Goal: Task Accomplishment & Management: Use online tool/utility

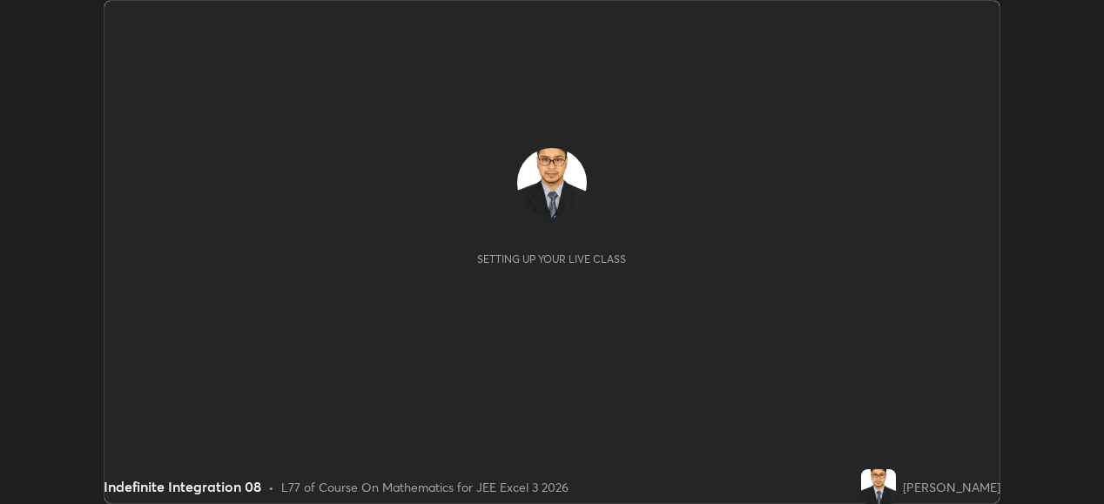
scroll to position [504, 1103]
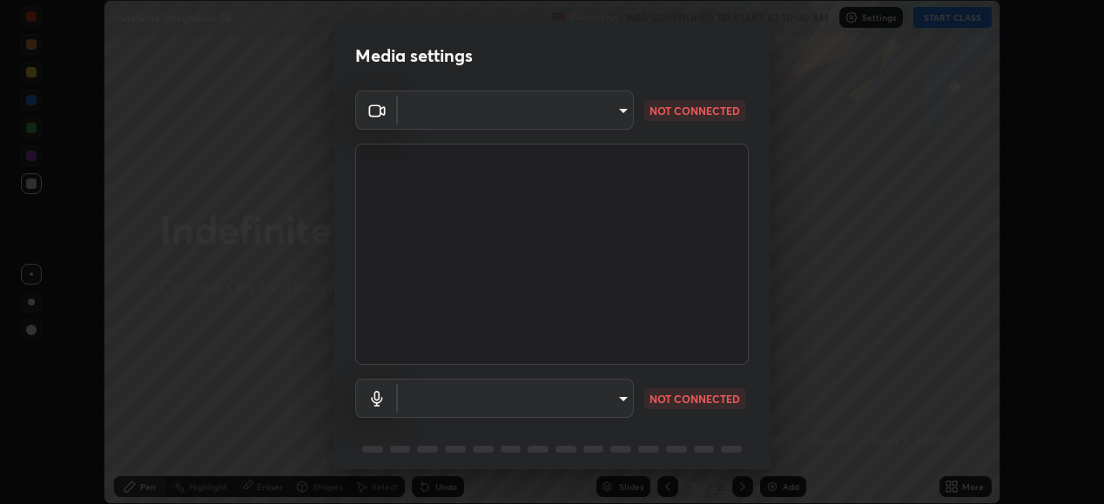
type input "648abb19764dab56075ae6cd3c13843a59c6a2446ad08d27c5b482b977c15b1c"
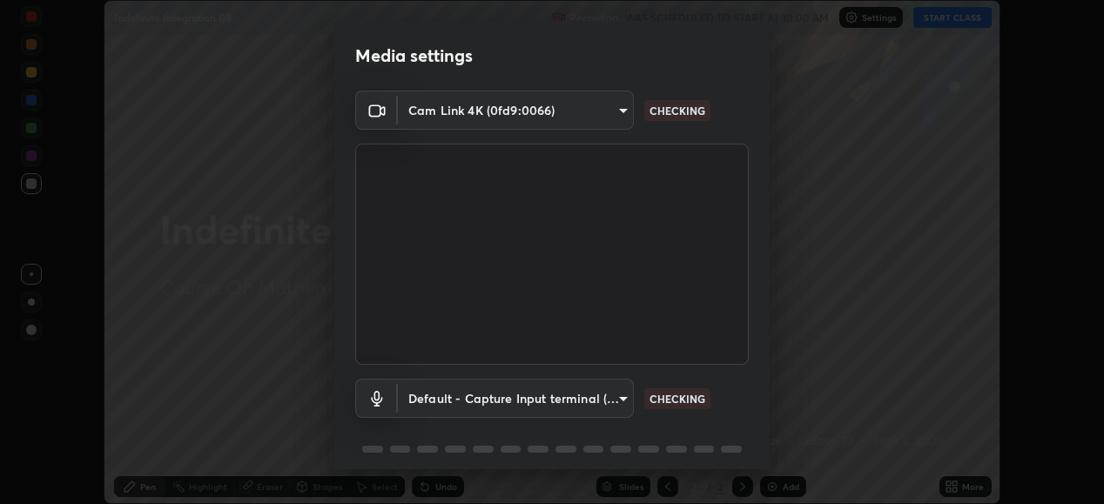
click at [505, 395] on body "Erase all Indefinite Integration 08 Recording WAS SCHEDULED TO START AT 10:00 A…" at bounding box center [552, 252] width 1104 height 504
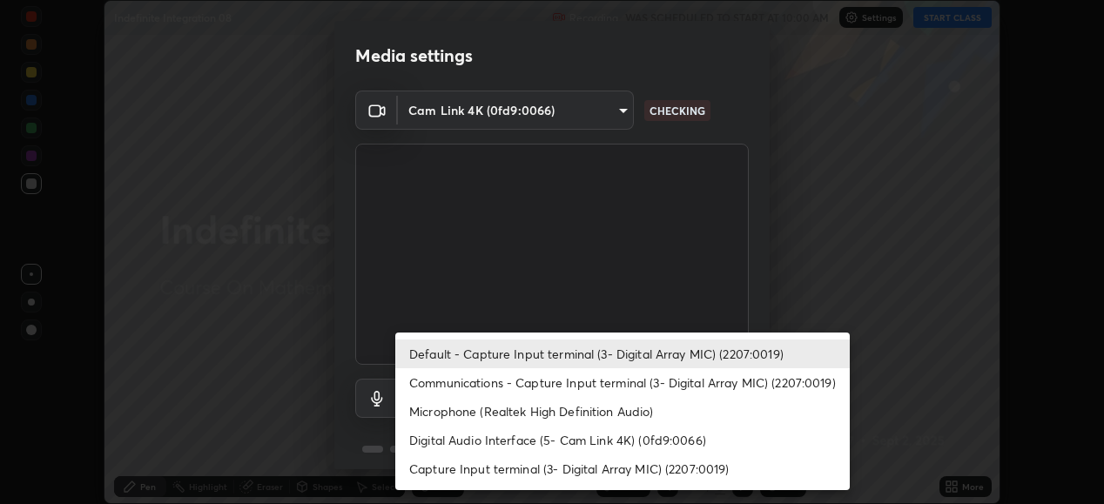
click at [487, 412] on li "Microphone (Realtek High Definition Audio)" at bounding box center [622, 411] width 455 height 29
type input "b3dda8ccbd2b4d053d4a4c97c5d72ae907560400f5a1cc2606ab3b09d1a93c05"
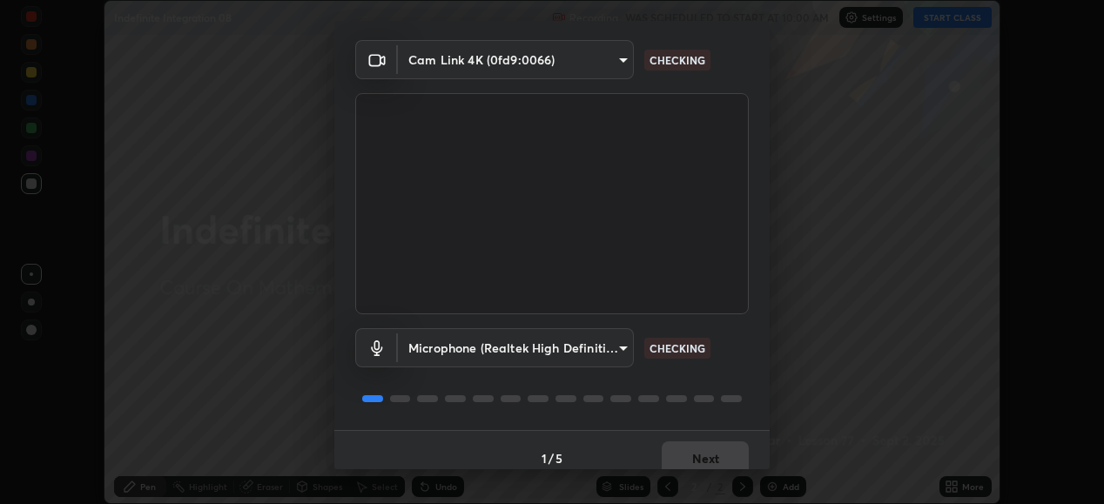
scroll to position [67, 0]
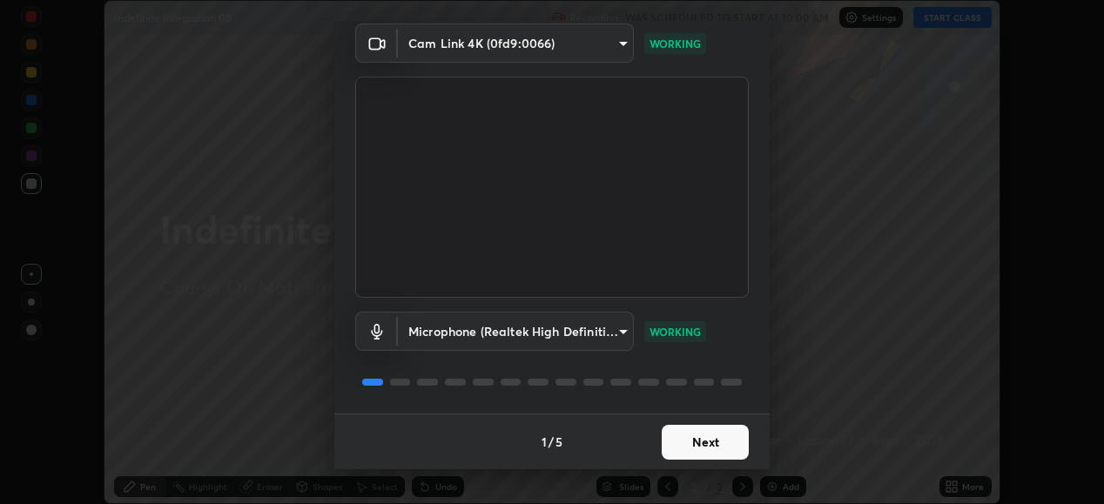
click at [674, 440] on button "Next" at bounding box center [705, 442] width 87 height 35
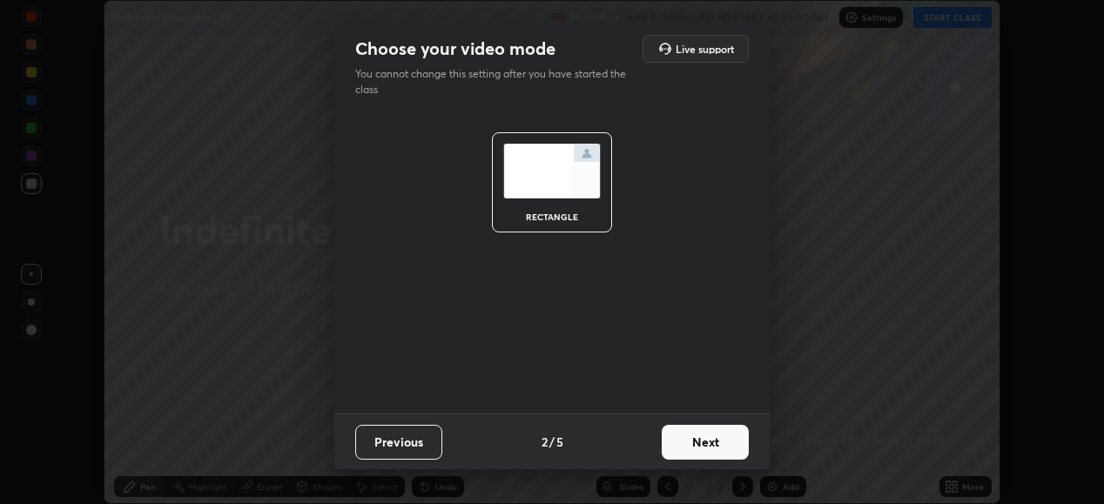
scroll to position [0, 0]
click at [677, 439] on button "Next" at bounding box center [705, 442] width 87 height 35
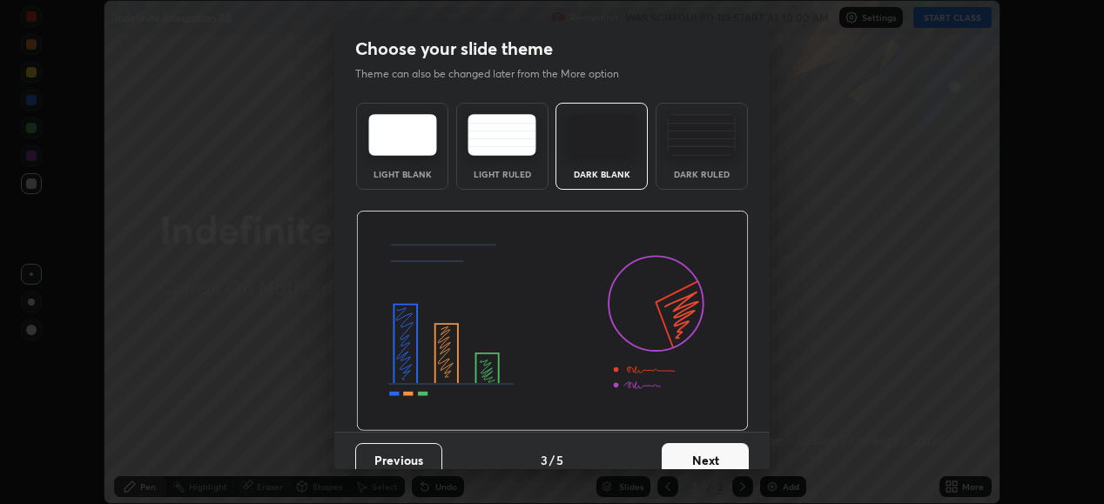
click at [685, 448] on button "Next" at bounding box center [705, 460] width 87 height 35
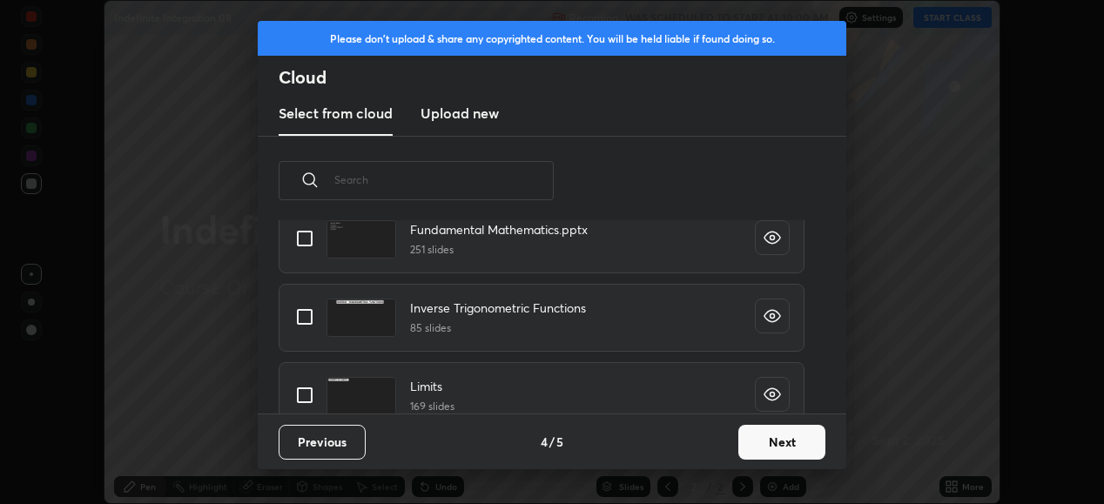
scroll to position [725, 0]
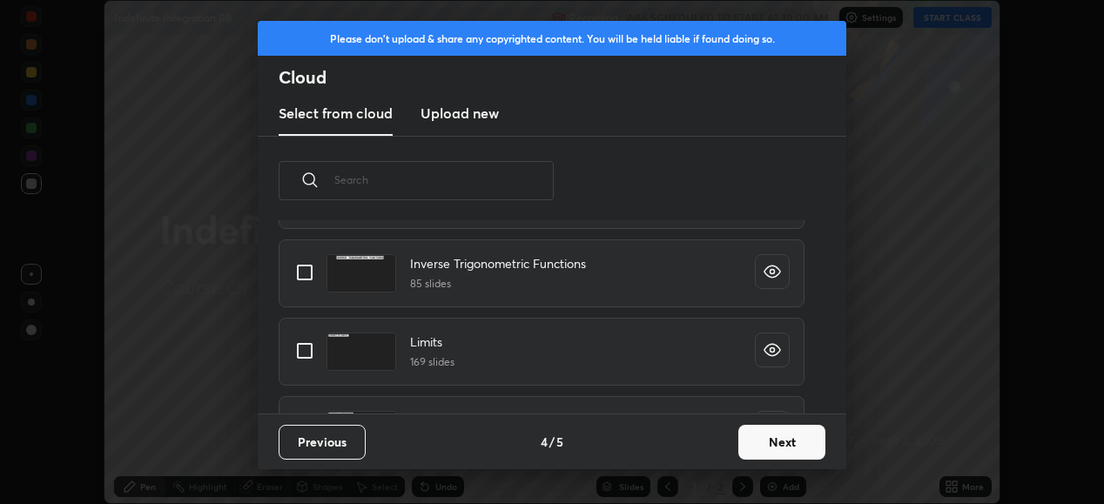
click at [751, 443] on button "Next" at bounding box center [781, 442] width 87 height 35
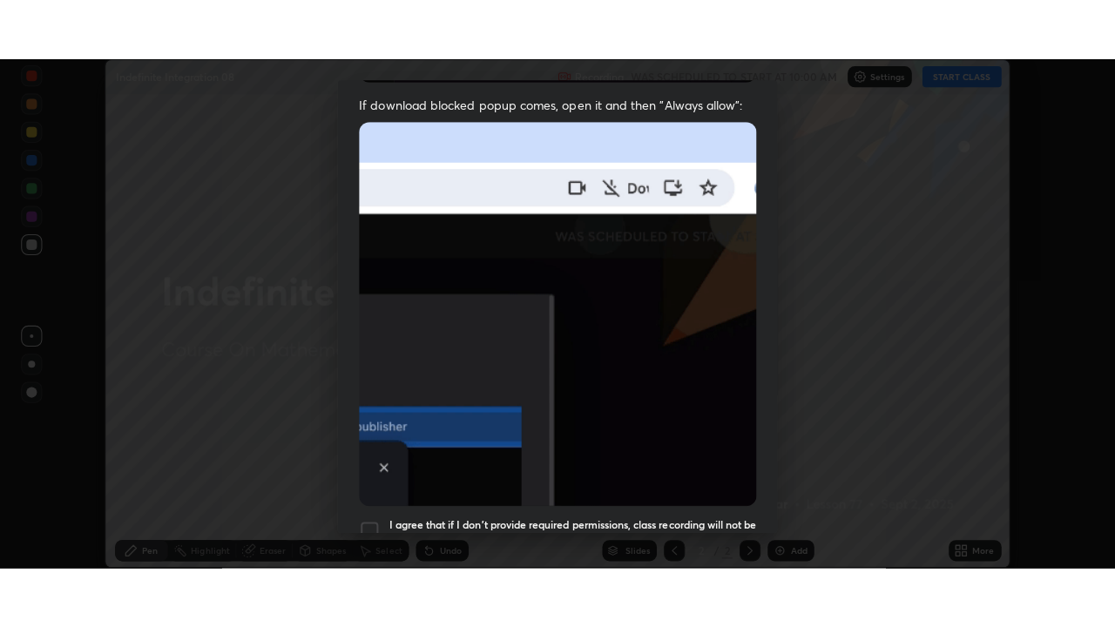
scroll to position [422, 0]
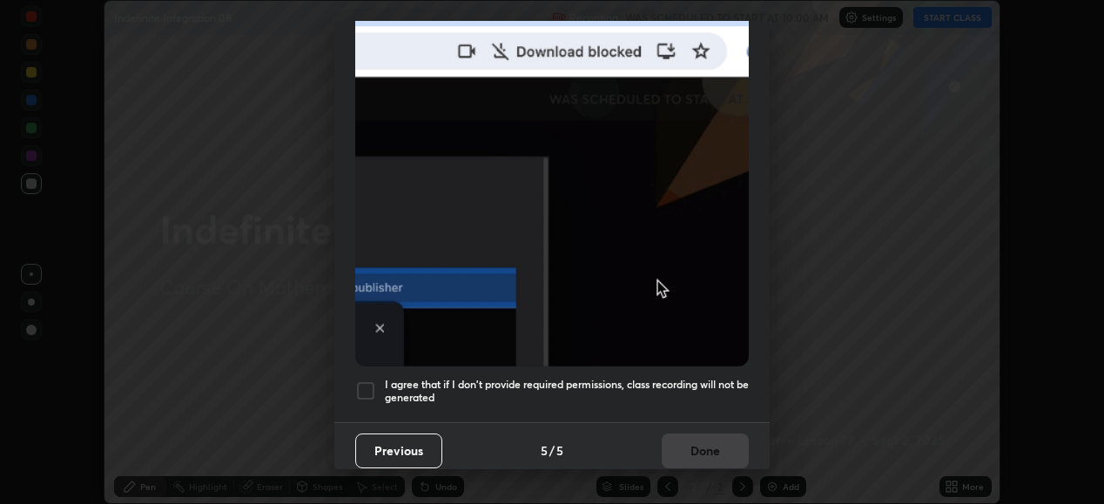
click at [372, 381] on div at bounding box center [365, 391] width 21 height 21
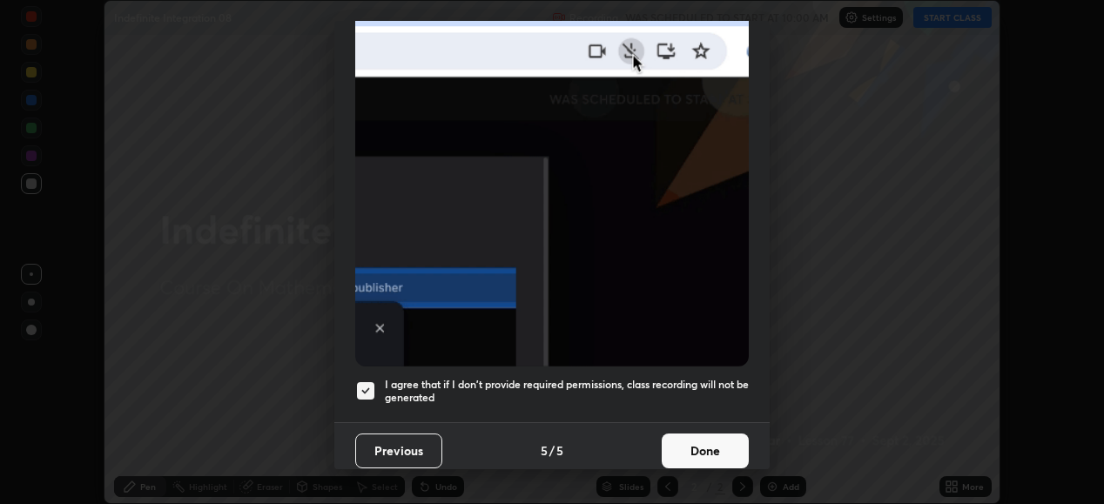
click at [691, 438] on button "Done" at bounding box center [705, 451] width 87 height 35
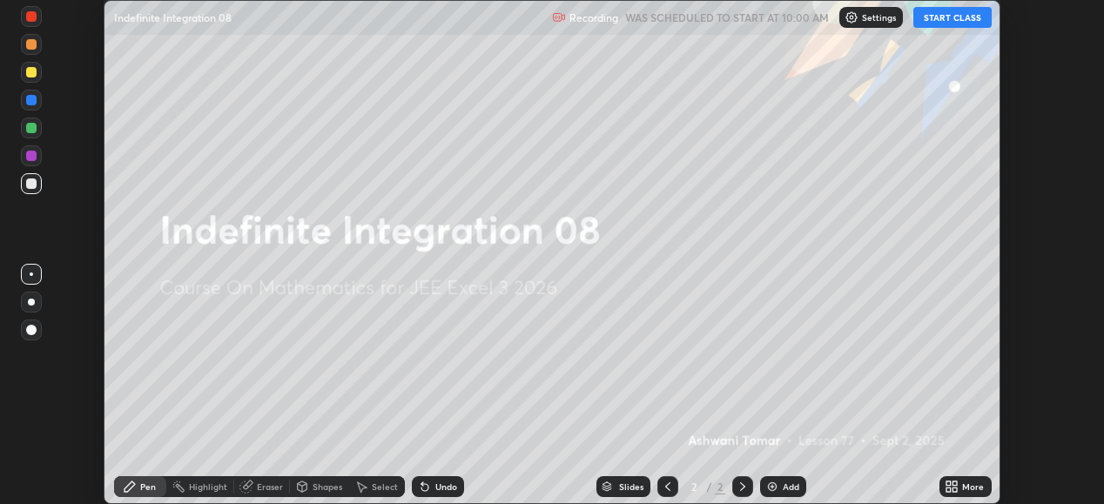
click at [955, 483] on icon at bounding box center [955, 484] width 4 height 4
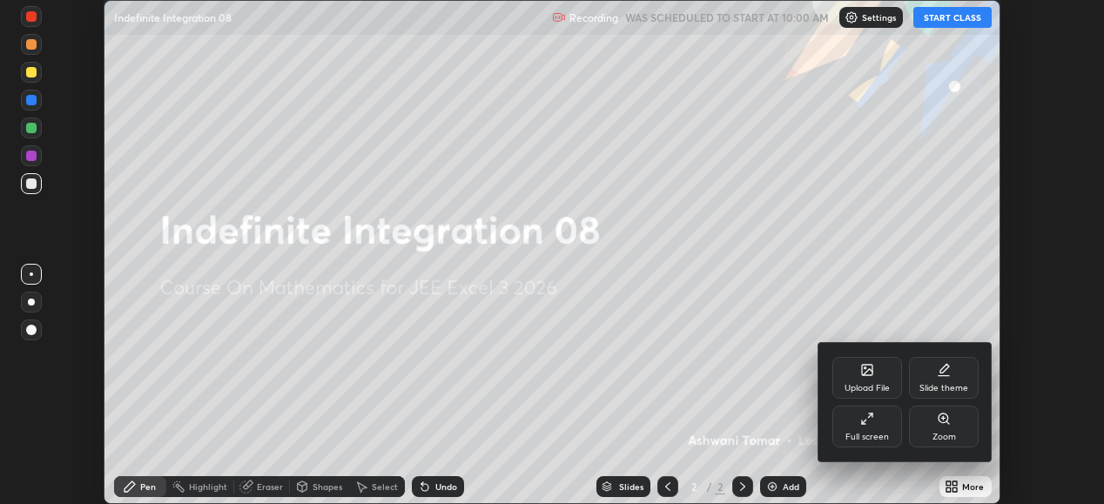
click at [873, 422] on icon at bounding box center [867, 419] width 14 height 14
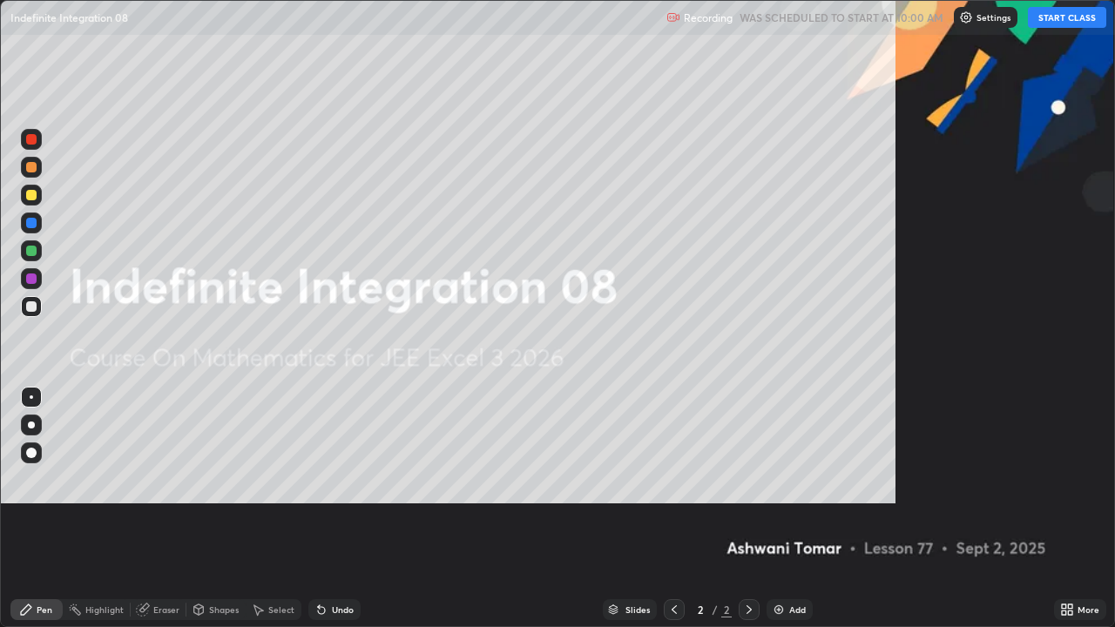
scroll to position [627, 1115]
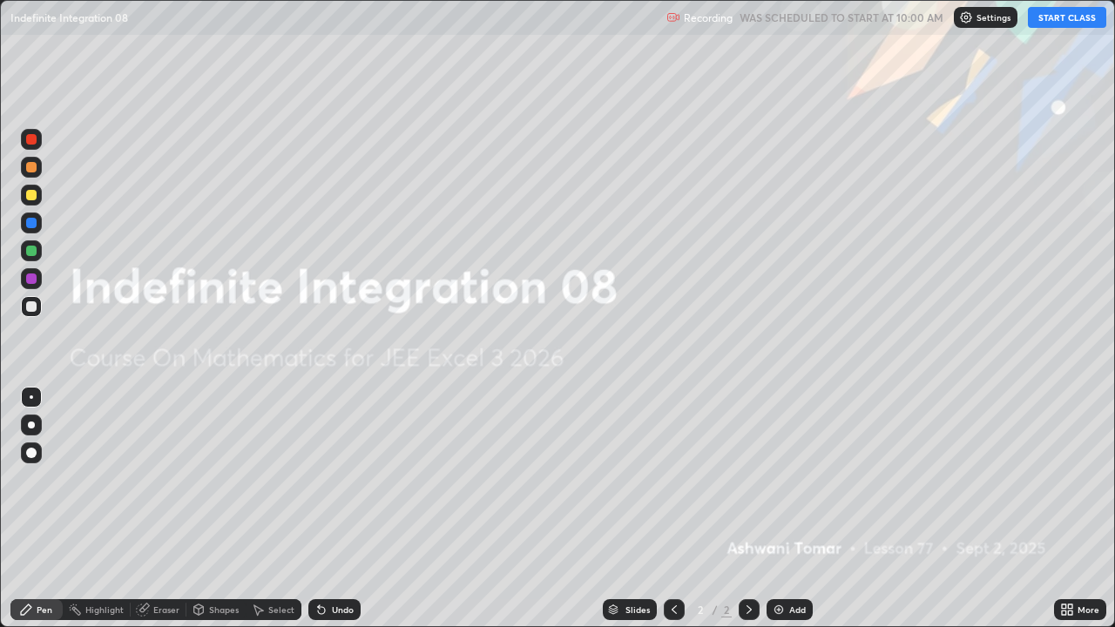
click at [1052, 21] on button "START CLASS" at bounding box center [1067, 17] width 78 height 21
click at [789, 503] on div "Add" at bounding box center [797, 609] width 17 height 9
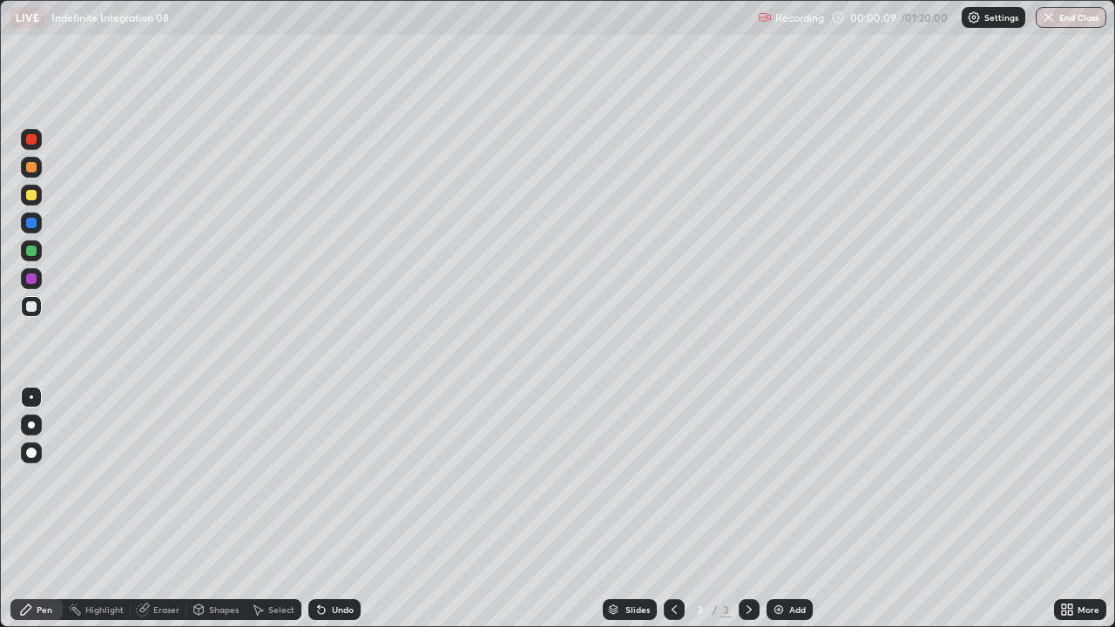
click at [30, 250] on div at bounding box center [31, 251] width 10 height 10
click at [325, 503] on icon at bounding box center [321, 610] width 14 height 14
click at [332, 503] on div "Undo" at bounding box center [343, 609] width 22 height 9
click at [785, 503] on div "Add" at bounding box center [789, 609] width 46 height 21
click at [789, 503] on div "Add" at bounding box center [797, 609] width 17 height 9
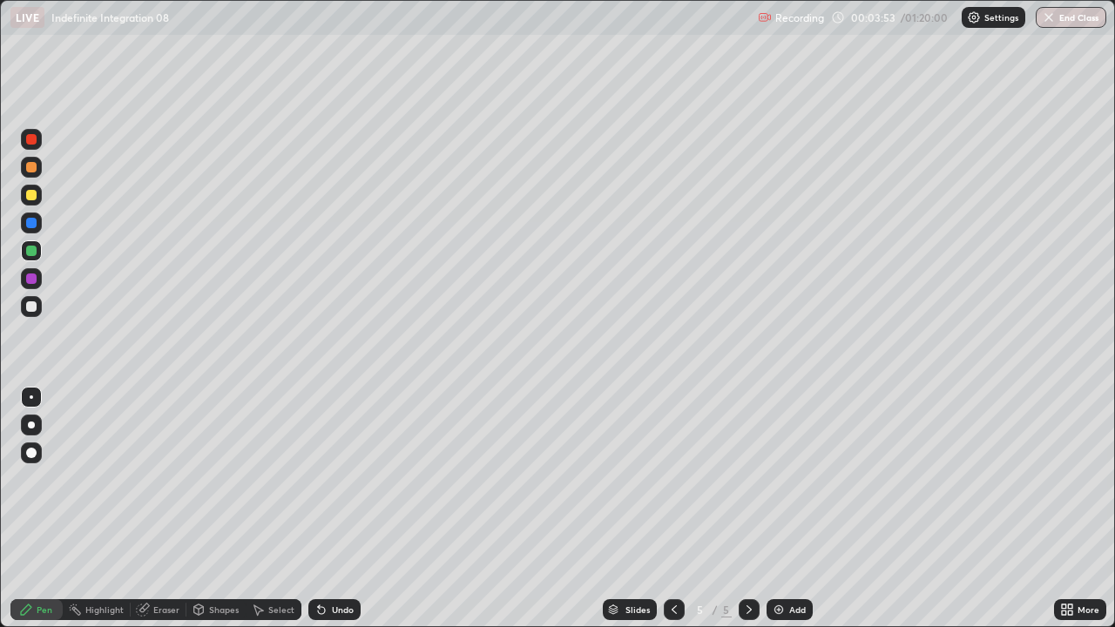
click at [30, 197] on div at bounding box center [31, 195] width 10 height 10
click at [778, 503] on img at bounding box center [779, 610] width 14 height 14
click at [796, 503] on div "Add" at bounding box center [797, 609] width 17 height 9
click at [785, 503] on div "Add" at bounding box center [789, 609] width 46 height 21
click at [799, 503] on div "Add" at bounding box center [797, 609] width 17 height 9
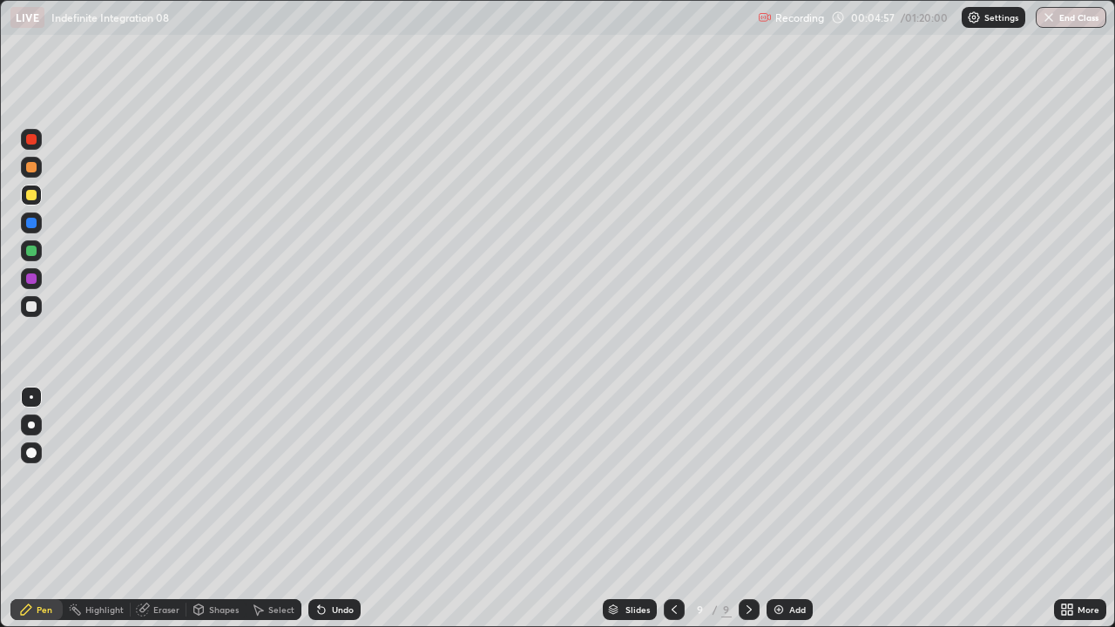
click at [672, 503] on icon at bounding box center [674, 610] width 14 height 14
click at [671, 503] on icon at bounding box center [674, 610] width 14 height 14
click at [672, 503] on icon at bounding box center [674, 610] width 14 height 14
click at [673, 503] on icon at bounding box center [674, 610] width 14 height 14
click at [672, 503] on icon at bounding box center [674, 610] width 14 height 14
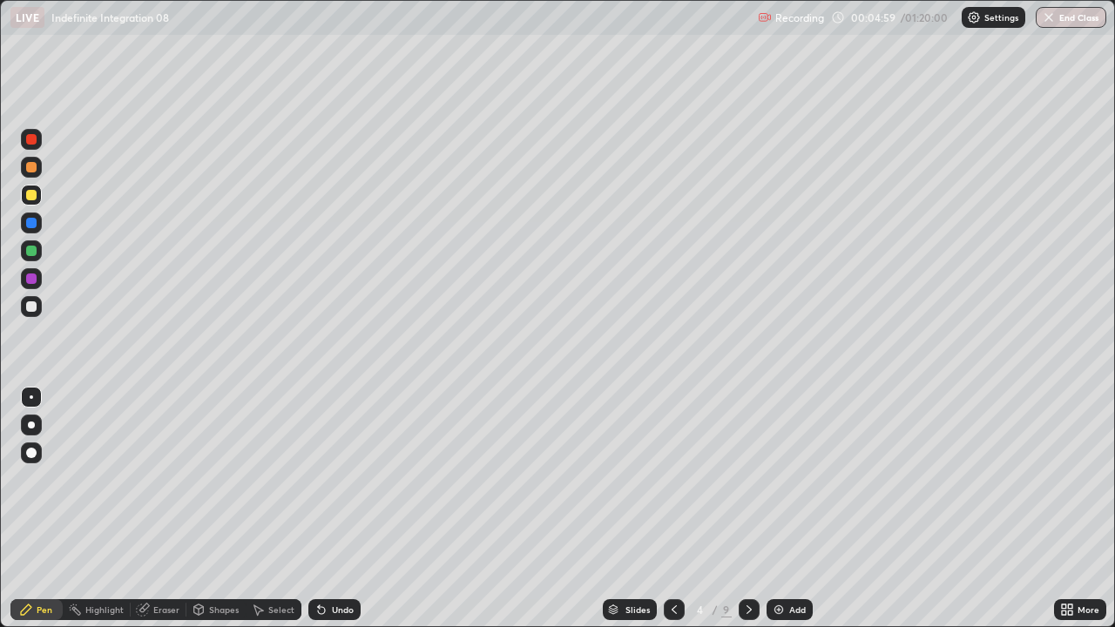
click at [747, 503] on icon at bounding box center [749, 610] width 14 height 14
click at [29, 168] on div at bounding box center [31, 167] width 10 height 10
click at [30, 275] on div at bounding box center [31, 278] width 10 height 10
click at [26, 197] on div at bounding box center [31, 195] width 10 height 10
click at [341, 503] on div "Undo" at bounding box center [343, 609] width 22 height 9
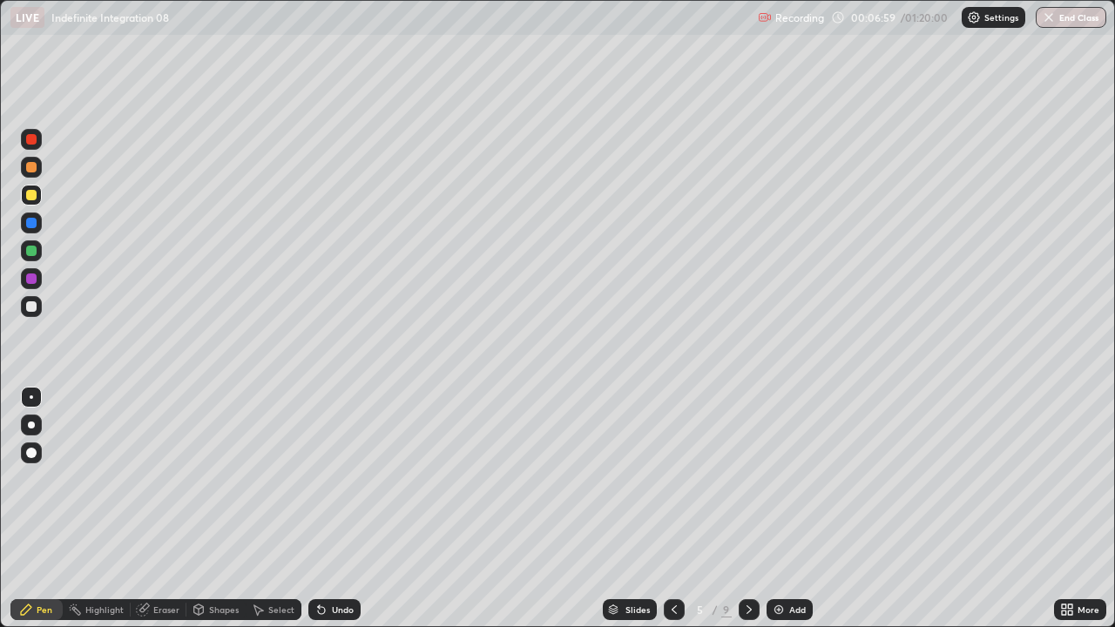
click at [346, 503] on div "Undo" at bounding box center [343, 609] width 22 height 9
click at [747, 503] on icon at bounding box center [749, 610] width 14 height 14
click at [30, 168] on div at bounding box center [31, 167] width 10 height 10
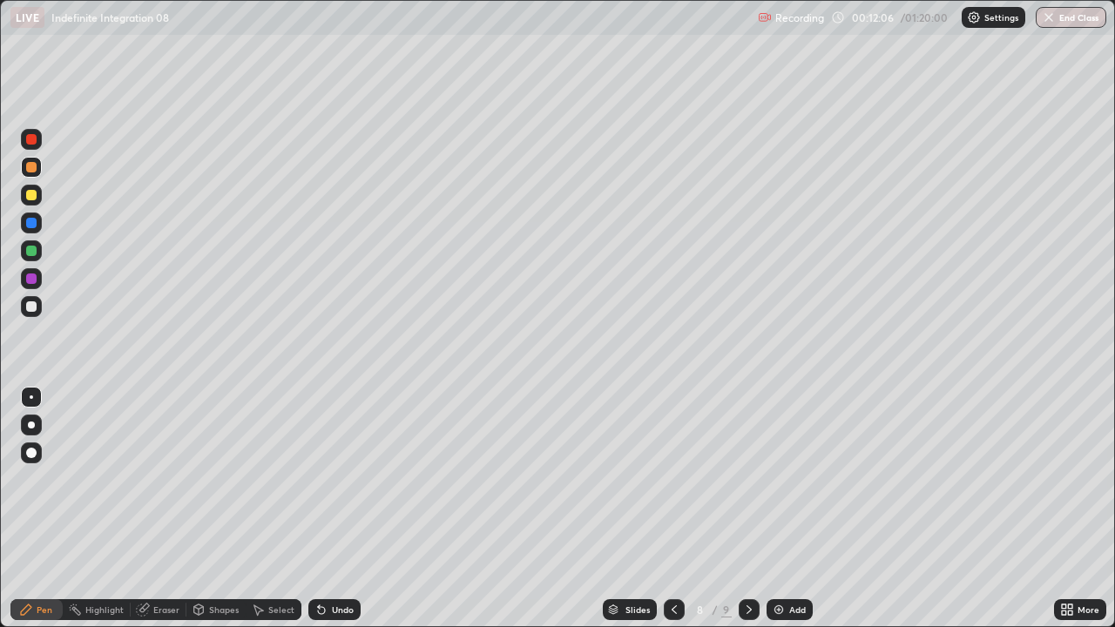
click at [34, 243] on div at bounding box center [31, 250] width 21 height 21
click at [30, 197] on div at bounding box center [31, 195] width 10 height 10
click at [0, 193] on div "Setting up your live class" at bounding box center [557, 313] width 1115 height 627
click at [346, 503] on div "Undo" at bounding box center [334, 609] width 52 height 21
click at [272, 503] on div "Select" at bounding box center [281, 609] width 26 height 9
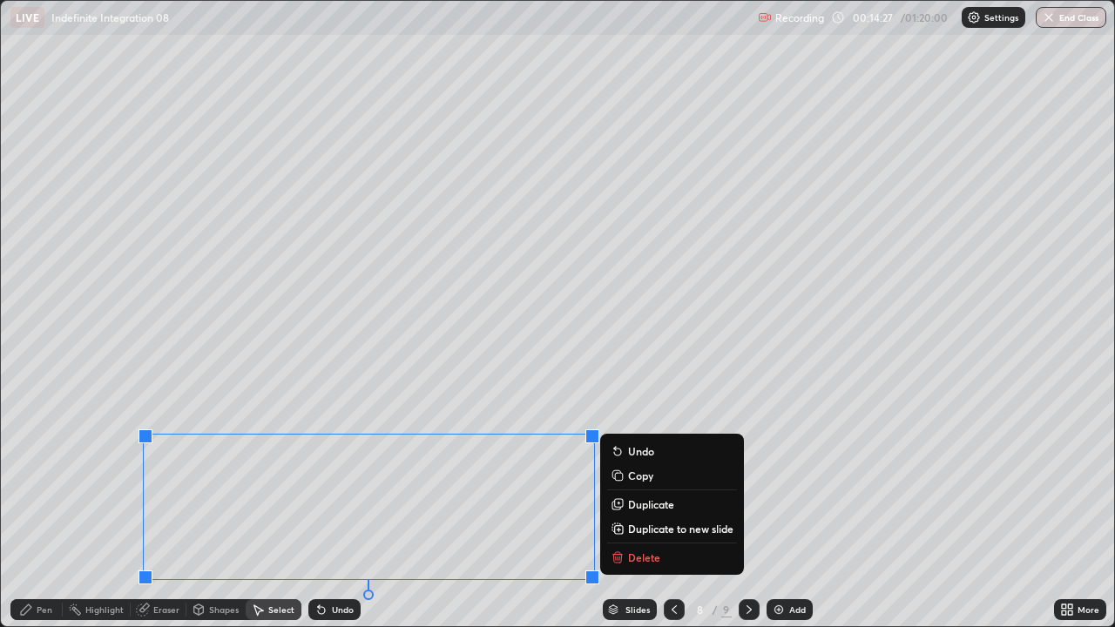
click at [622, 475] on rect at bounding box center [619, 477] width 8 height 8
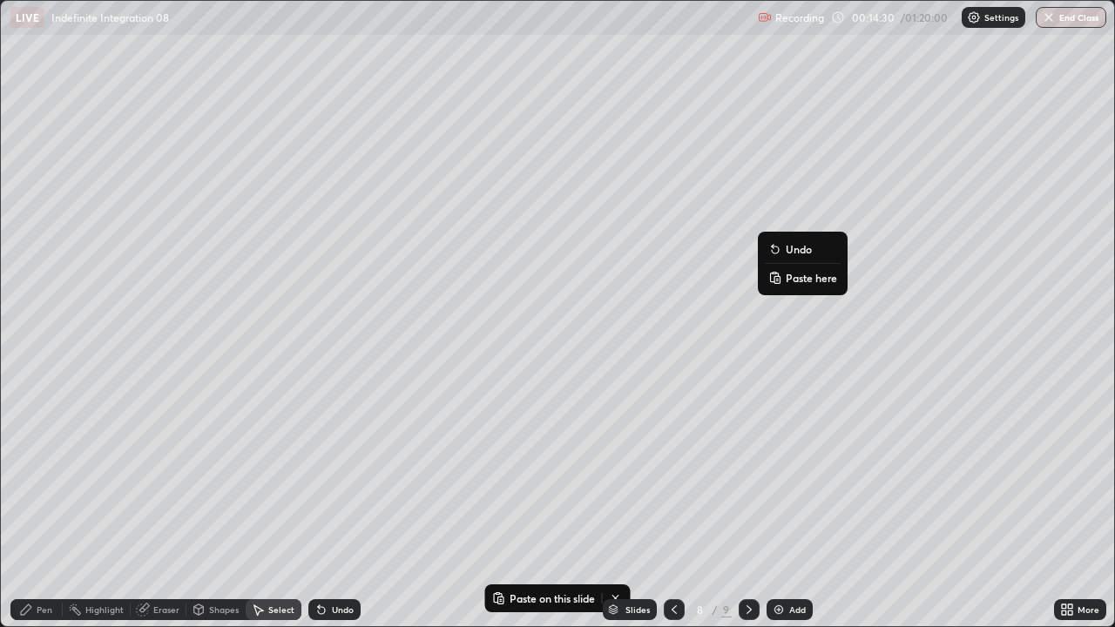
click at [790, 275] on p "Paste here" at bounding box center [810, 278] width 51 height 14
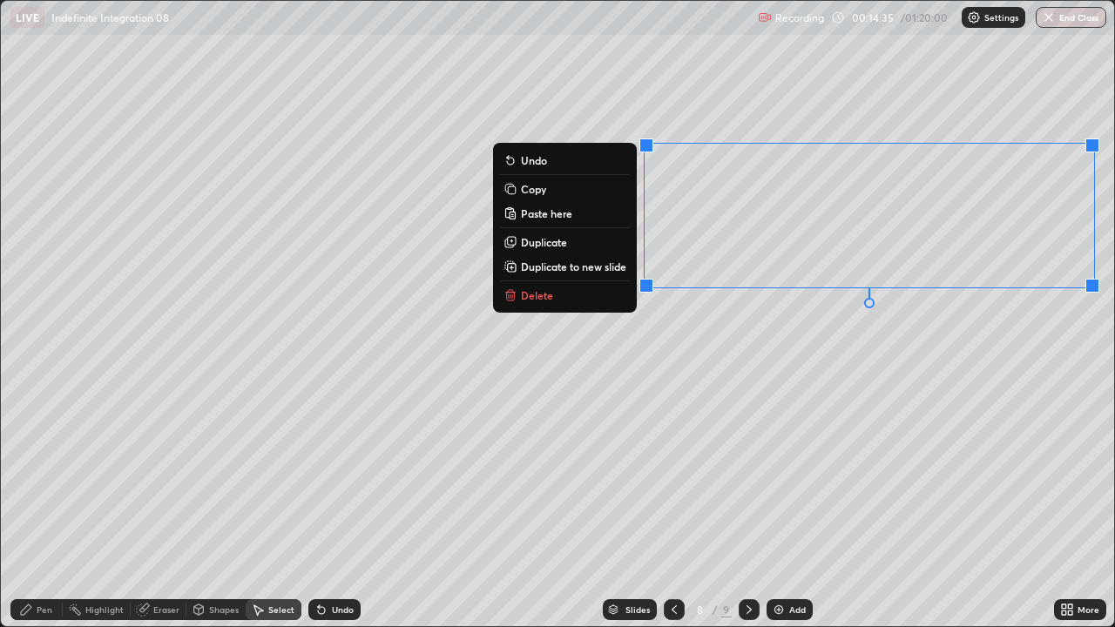
click at [747, 329] on div "0 ° Undo Copy Paste here Duplicate Duplicate to new slide Delete" at bounding box center [557, 313] width 1113 height 625
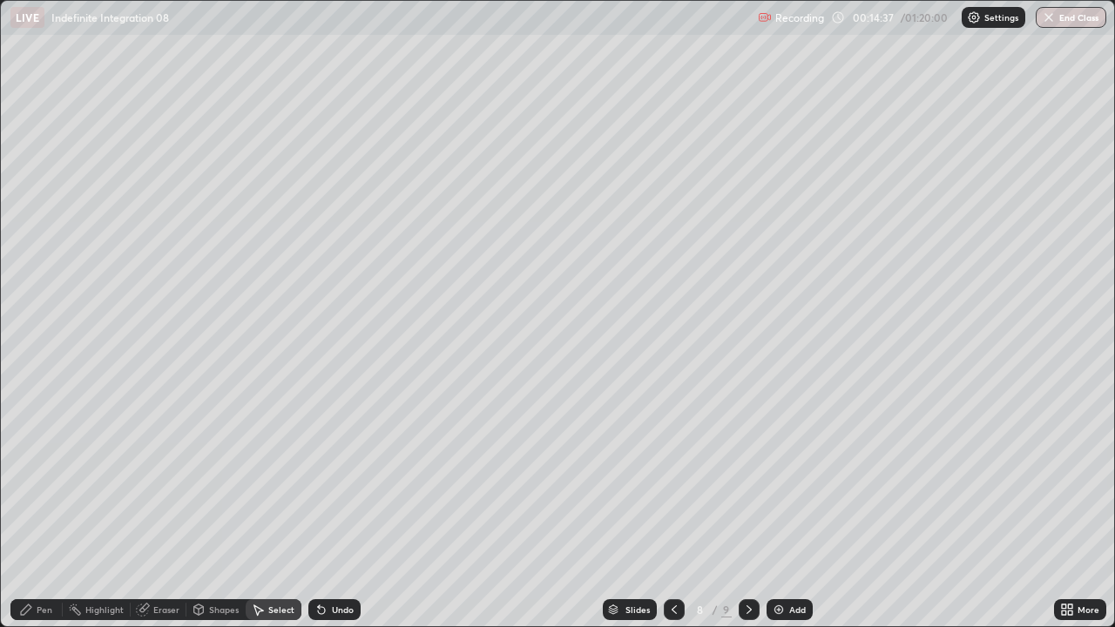
click at [163, 503] on div "Eraser" at bounding box center [159, 609] width 56 height 21
click at [28, 503] on icon at bounding box center [28, 546] width 2 height 2
click at [26, 503] on icon at bounding box center [26, 609] width 10 height 10
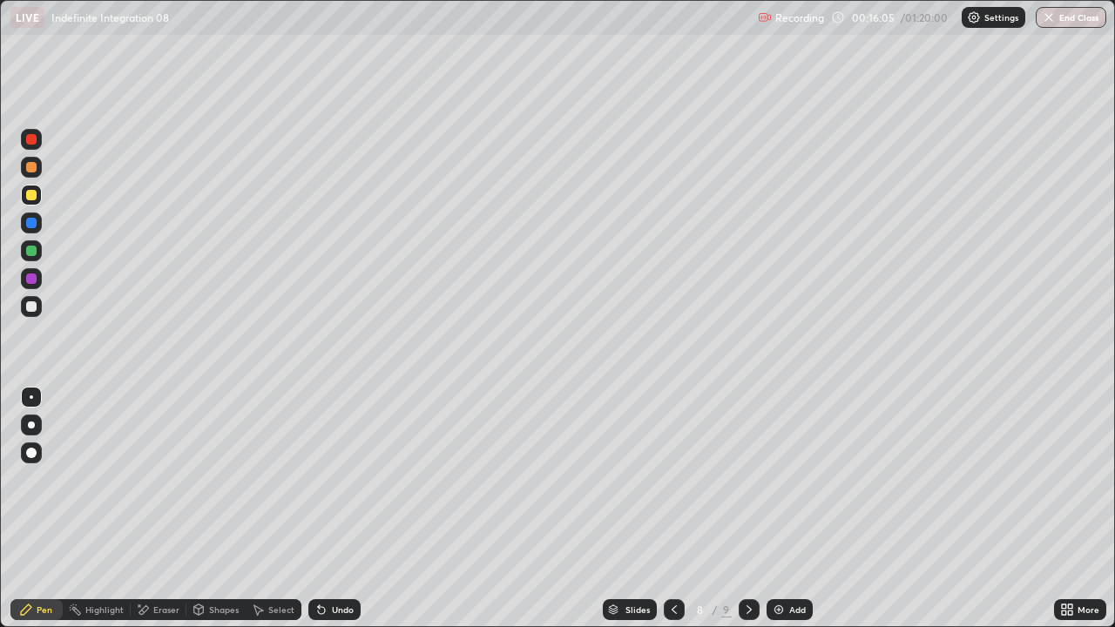
click at [148, 503] on icon at bounding box center [143, 610] width 14 height 15
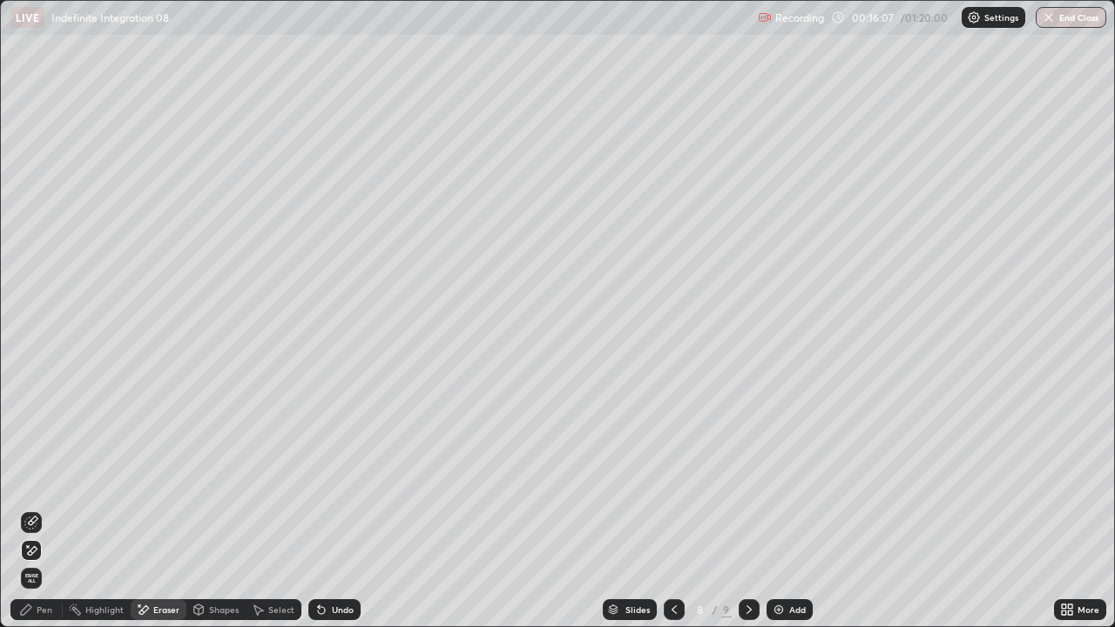
click at [27, 503] on icon at bounding box center [26, 610] width 14 height 14
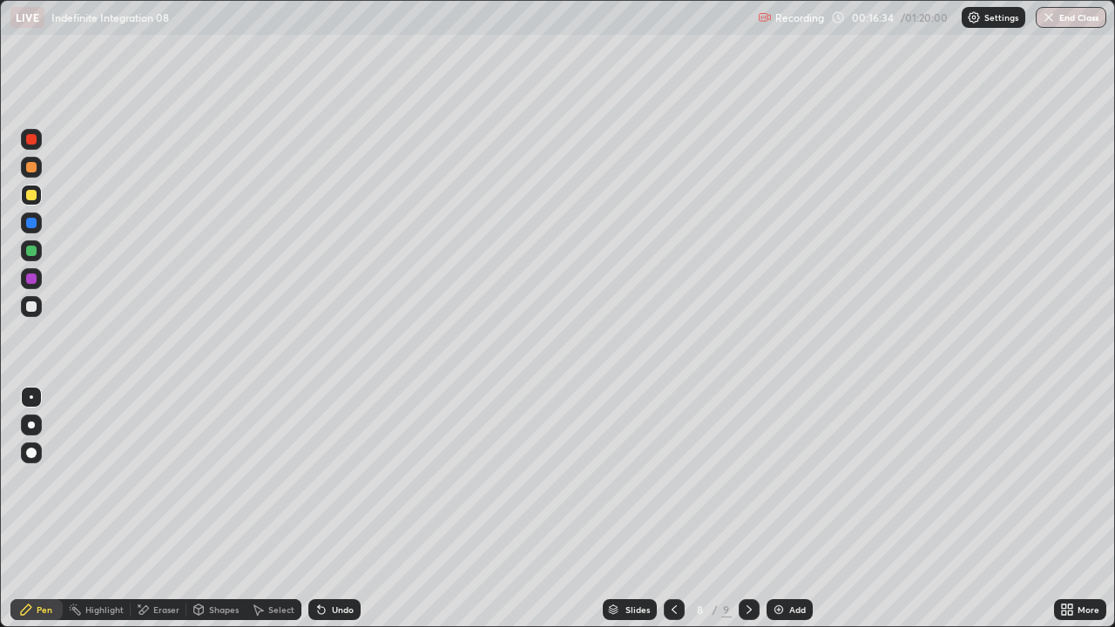
click at [332, 503] on div "Undo" at bounding box center [343, 609] width 22 height 9
click at [668, 503] on div at bounding box center [674, 609] width 21 height 21
click at [670, 503] on icon at bounding box center [674, 610] width 14 height 14
click at [671, 503] on div at bounding box center [674, 609] width 21 height 21
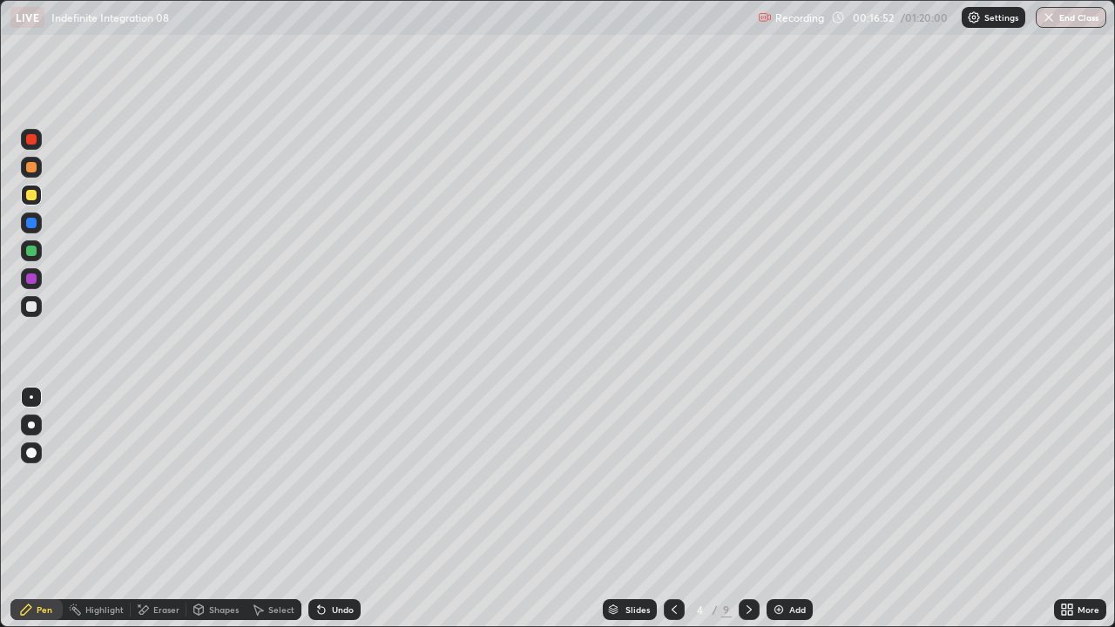
click at [673, 503] on icon at bounding box center [674, 610] width 14 height 14
click at [672, 503] on icon at bounding box center [674, 610] width 14 height 14
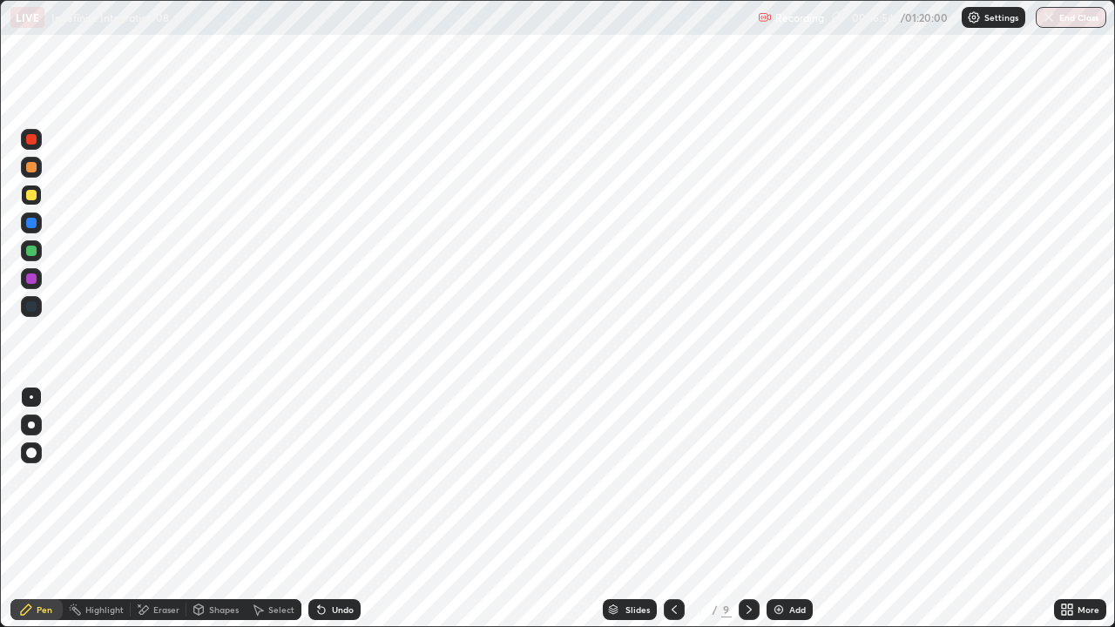
click at [738, 503] on div at bounding box center [748, 609] width 21 height 35
click at [738, 503] on div at bounding box center [748, 609] width 21 height 21
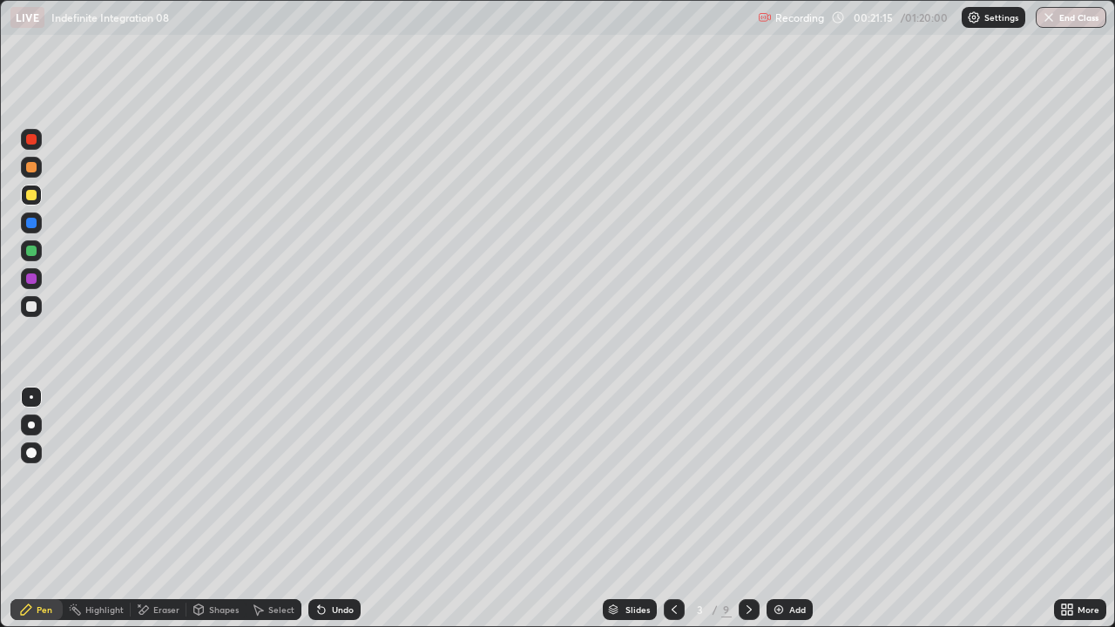
click at [742, 503] on icon at bounding box center [749, 610] width 14 height 14
click at [745, 503] on icon at bounding box center [749, 610] width 14 height 14
click at [747, 503] on icon at bounding box center [749, 610] width 14 height 14
click at [751, 503] on icon at bounding box center [749, 610] width 14 height 14
click at [747, 503] on icon at bounding box center [749, 610] width 14 height 14
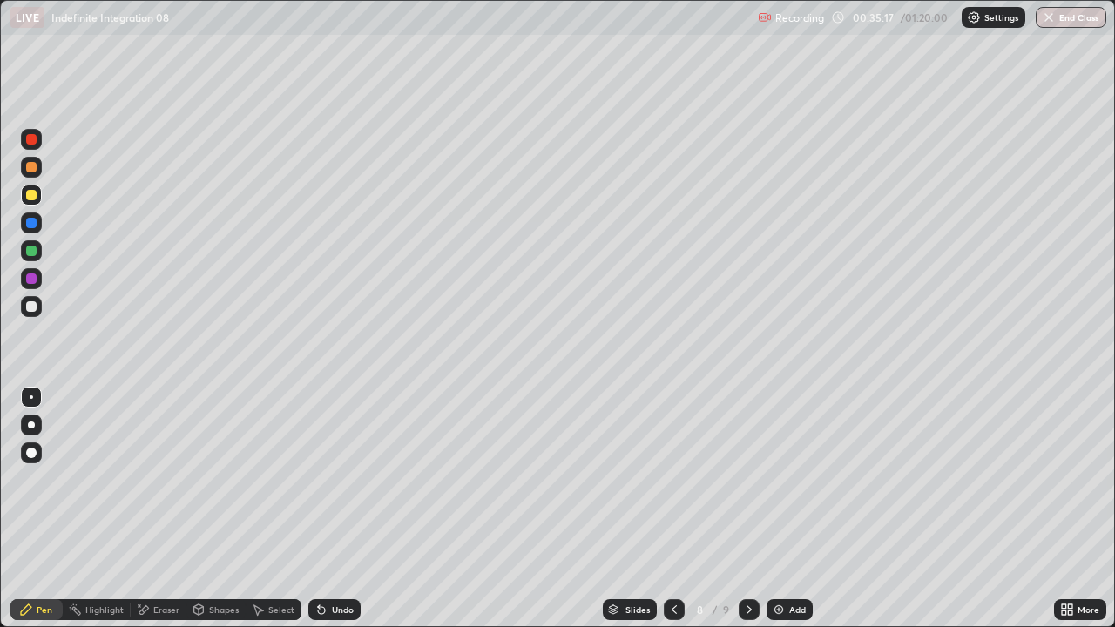
click at [747, 503] on icon at bounding box center [749, 610] width 14 height 14
click at [30, 251] on div at bounding box center [31, 251] width 10 height 10
click at [30, 191] on div at bounding box center [31, 195] width 10 height 10
click at [32, 279] on div at bounding box center [31, 278] width 10 height 10
click at [30, 196] on div at bounding box center [31, 195] width 10 height 10
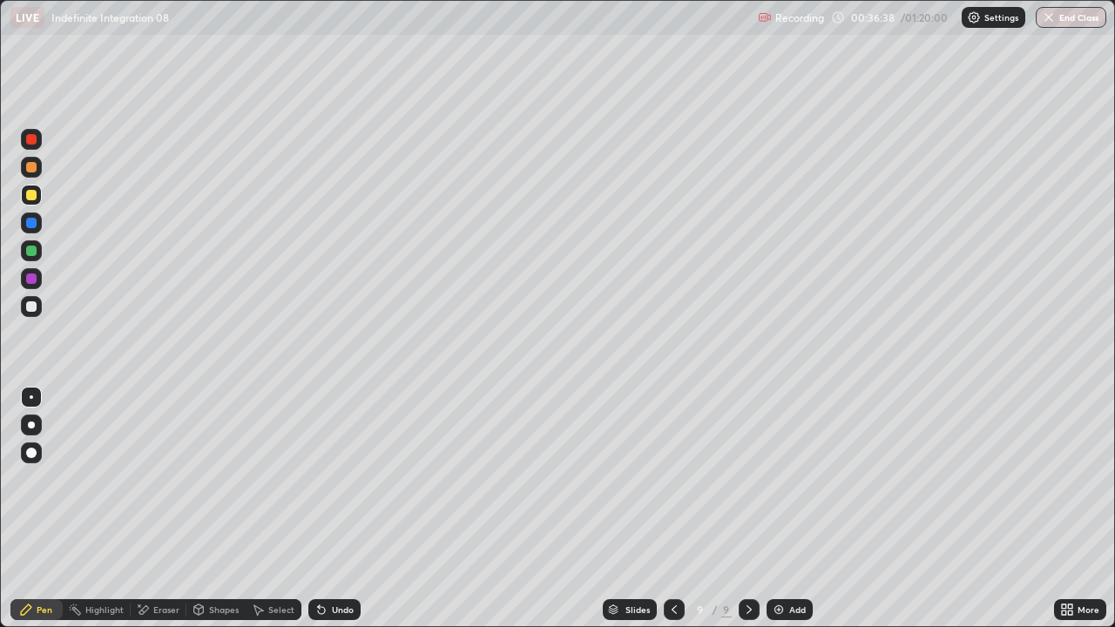
click at [31, 251] on div at bounding box center [31, 251] width 10 height 10
click at [789, 503] on div "Add" at bounding box center [797, 609] width 17 height 9
click at [26, 201] on div at bounding box center [31, 195] width 21 height 21
click at [37, 280] on div at bounding box center [31, 278] width 21 height 21
click at [332, 503] on div "Undo" at bounding box center [343, 609] width 22 height 9
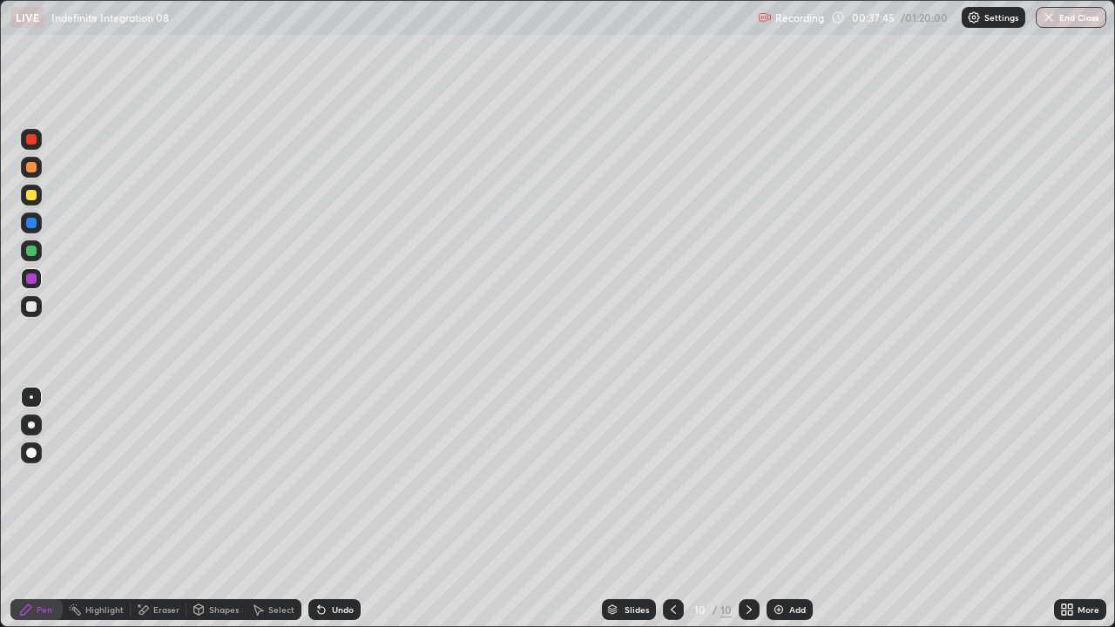
click at [33, 253] on div at bounding box center [31, 251] width 10 height 10
click at [778, 503] on img at bounding box center [779, 610] width 14 height 14
click at [31, 196] on div at bounding box center [31, 195] width 10 height 10
click at [30, 279] on div at bounding box center [31, 278] width 10 height 10
click at [30, 195] on div at bounding box center [31, 195] width 10 height 10
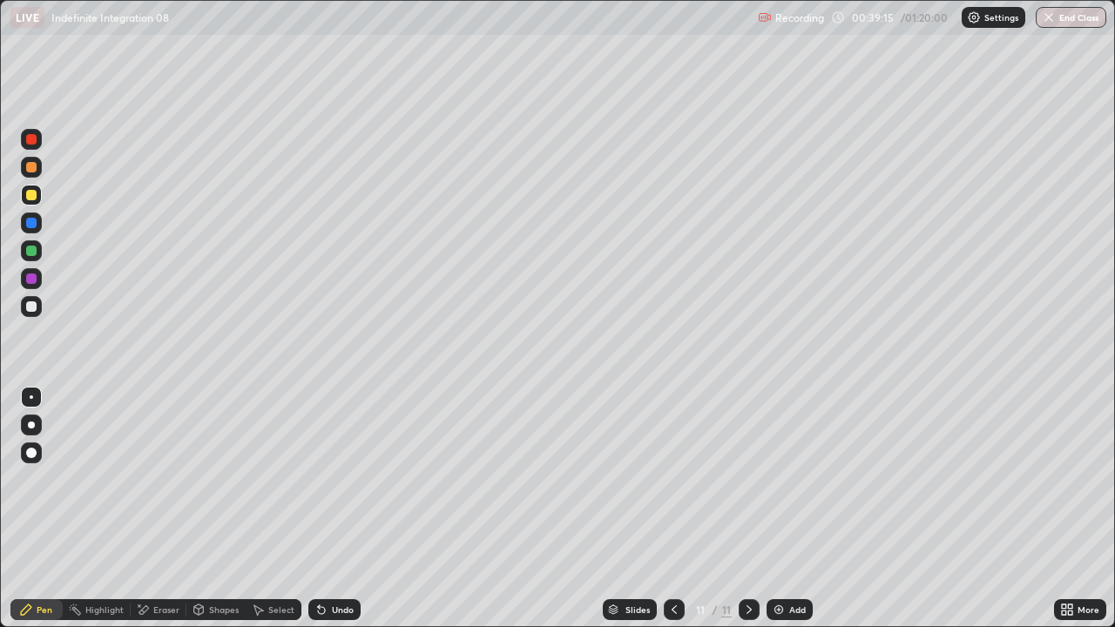
click at [778, 503] on img at bounding box center [779, 610] width 14 height 14
click at [35, 251] on div at bounding box center [31, 251] width 10 height 10
click at [32, 281] on div at bounding box center [31, 278] width 10 height 10
click at [667, 503] on icon at bounding box center [674, 610] width 14 height 14
click at [670, 503] on div at bounding box center [674, 609] width 21 height 21
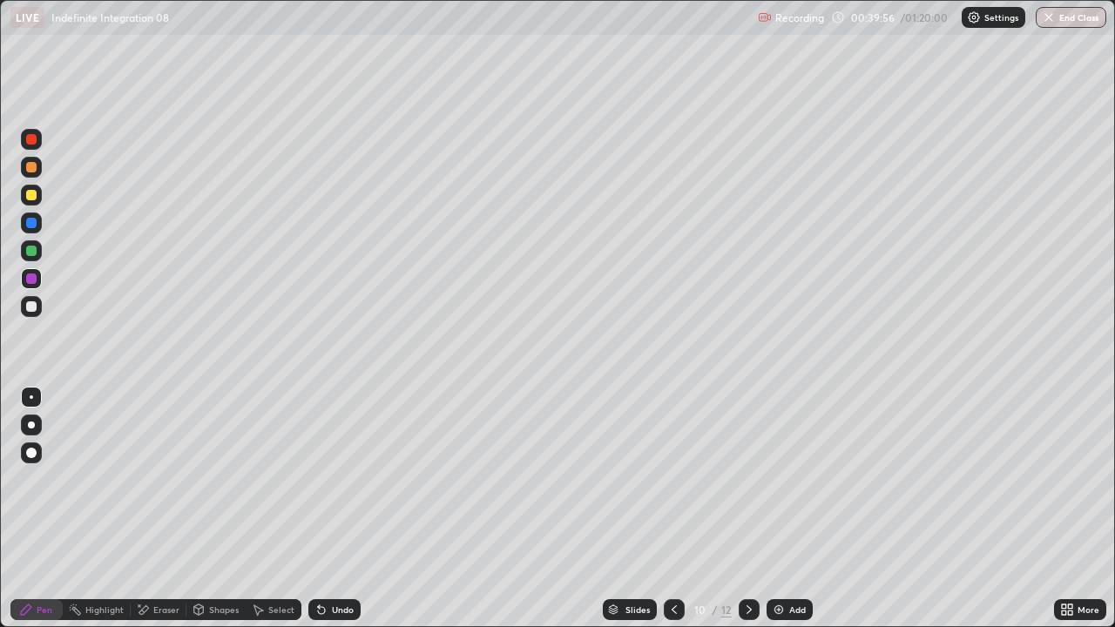
click at [672, 503] on icon at bounding box center [674, 610] width 14 height 14
click at [757, 503] on div at bounding box center [748, 609] width 21 height 21
click at [747, 503] on icon at bounding box center [749, 610] width 14 height 14
click at [671, 503] on icon at bounding box center [674, 610] width 14 height 14
click at [746, 503] on icon at bounding box center [749, 610] width 14 height 14
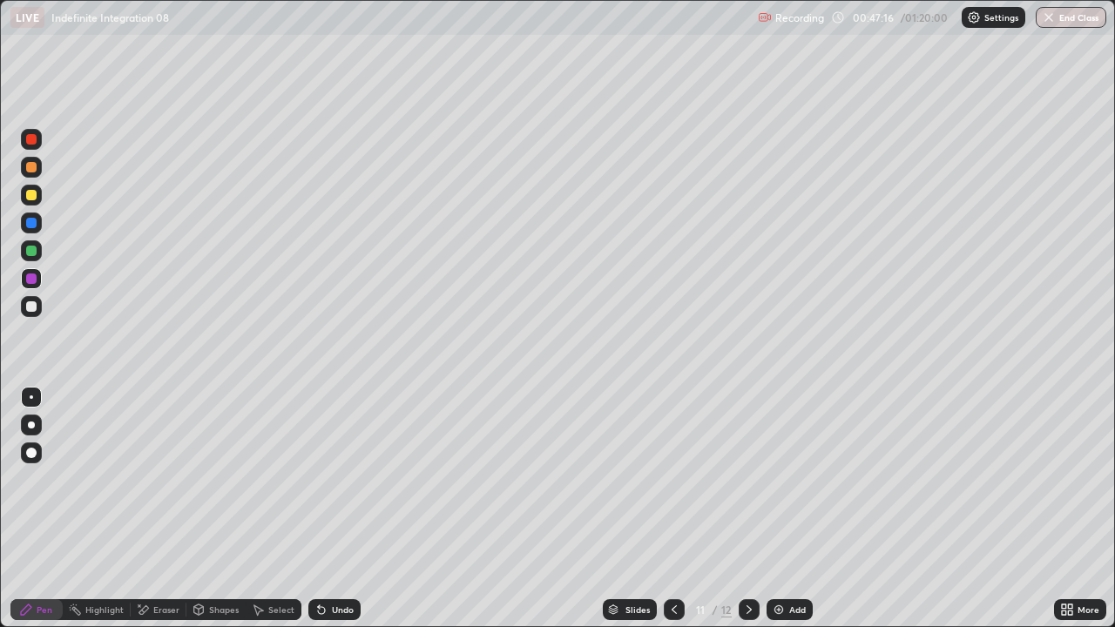
click at [747, 503] on icon at bounding box center [749, 610] width 14 height 14
click at [27, 195] on div at bounding box center [31, 195] width 10 height 10
click at [318, 503] on icon at bounding box center [319, 606] width 2 height 2
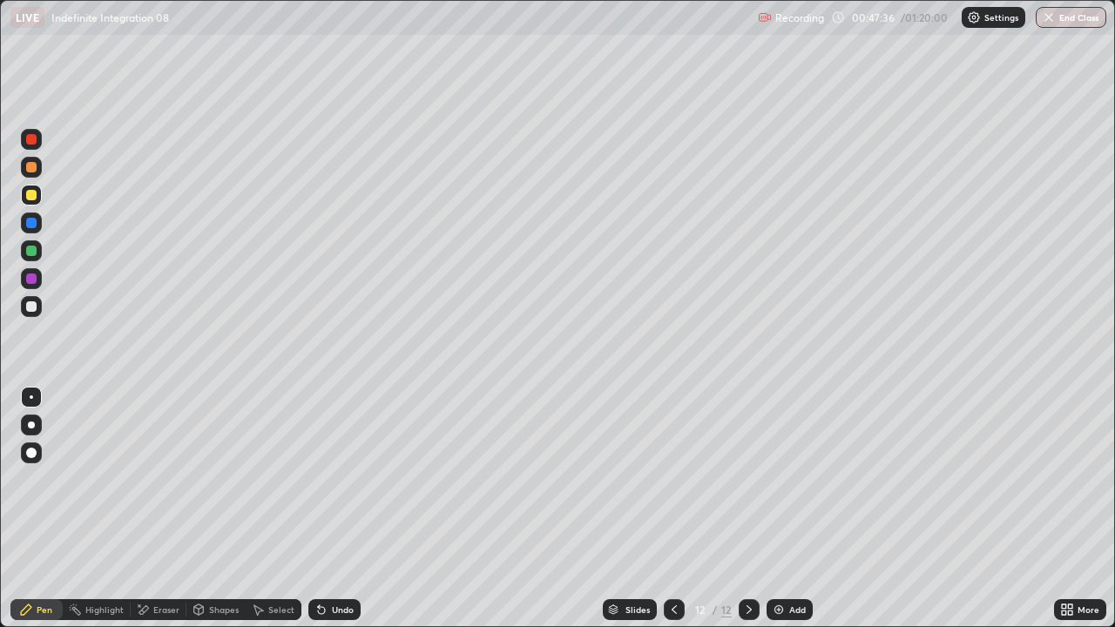
click at [318, 503] on icon at bounding box center [319, 606] width 2 height 2
click at [778, 503] on img at bounding box center [779, 610] width 14 height 14
click at [31, 252] on div at bounding box center [31, 251] width 10 height 10
click at [668, 503] on icon at bounding box center [674, 610] width 14 height 14
click at [272, 503] on div "Select" at bounding box center [281, 609] width 26 height 9
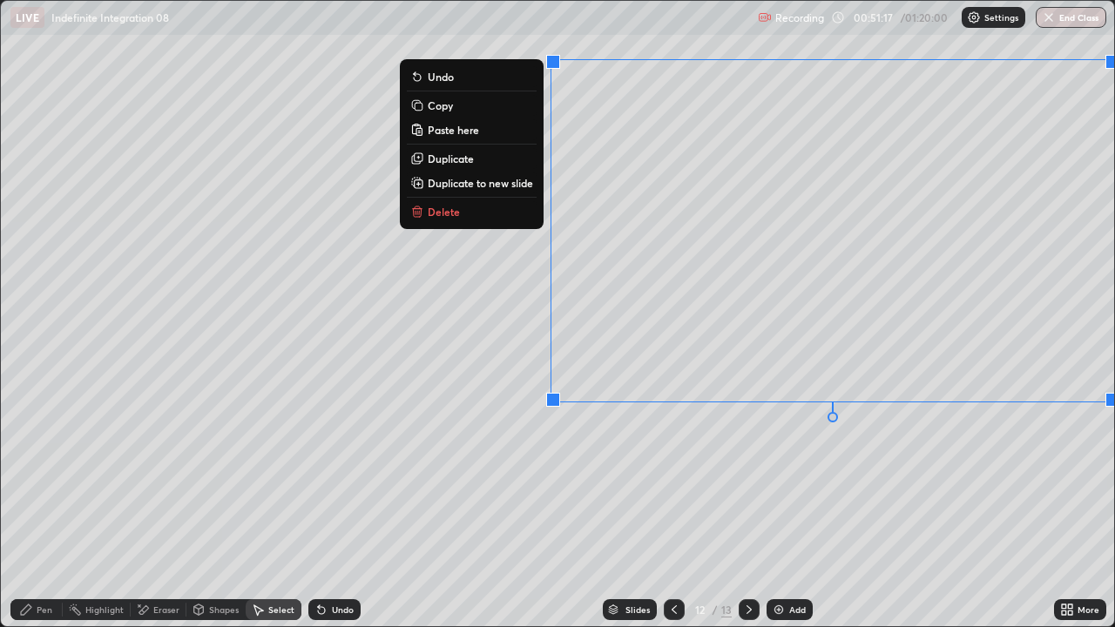
click at [448, 106] on p "Copy" at bounding box center [440, 105] width 25 height 14
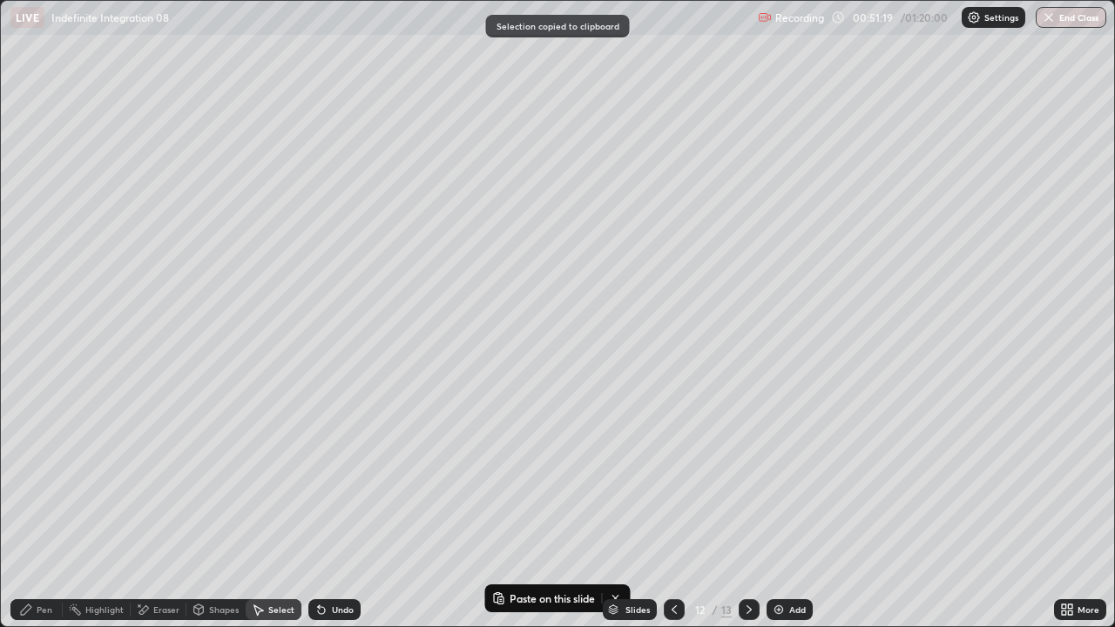
click at [668, 503] on icon at bounding box center [674, 610] width 14 height 14
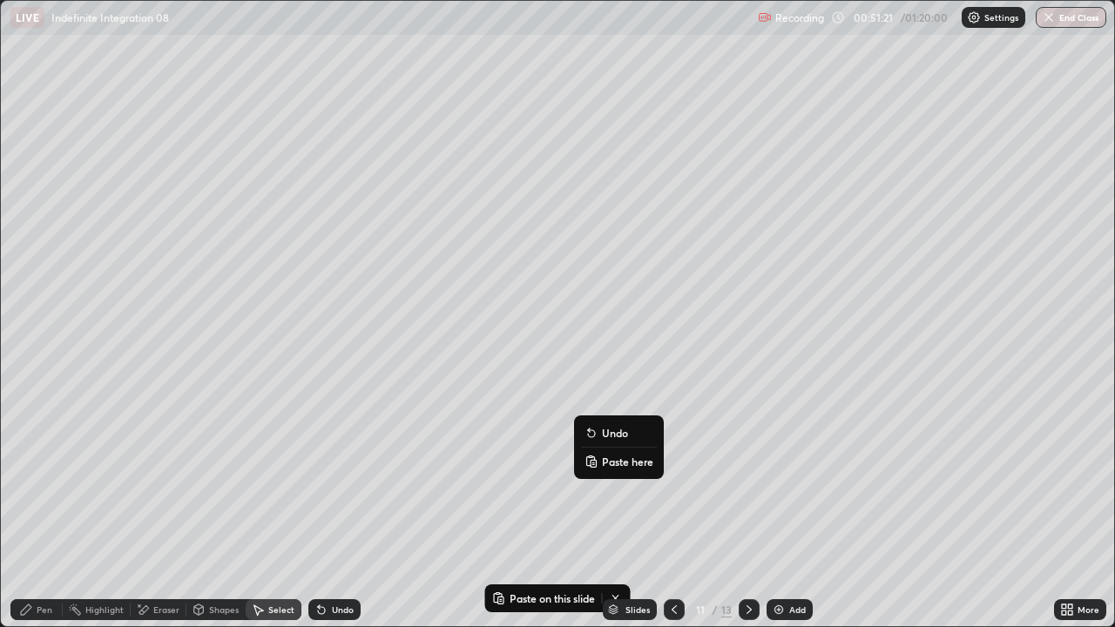
click at [620, 455] on p "Paste here" at bounding box center [627, 462] width 51 height 14
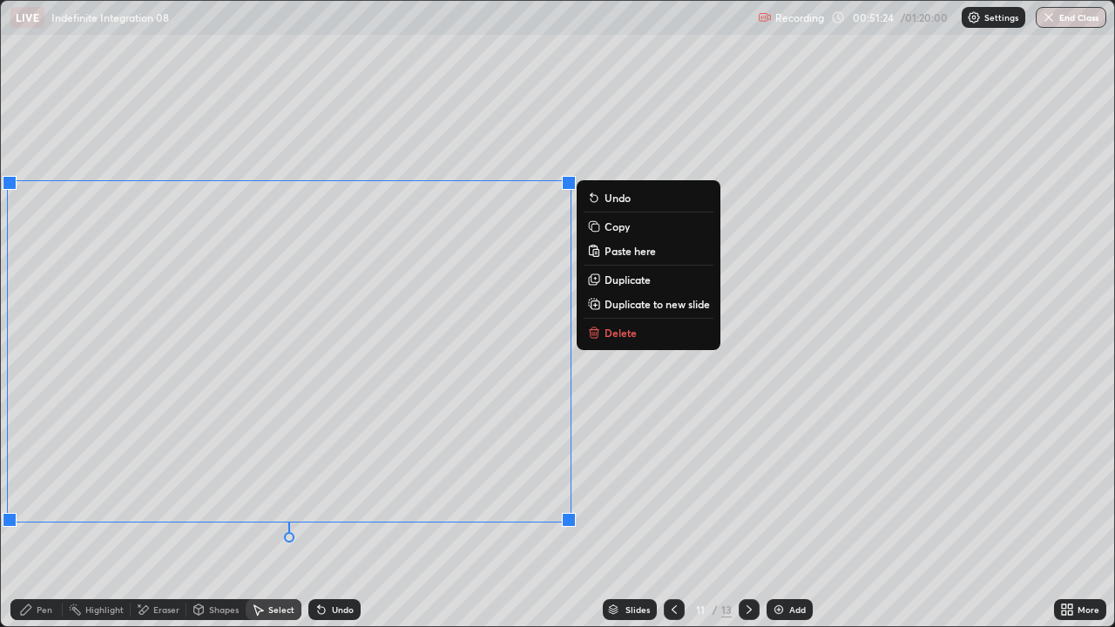
click at [332, 428] on div "0 ° Undo Copy Paste here Duplicate Duplicate to new slide Delete" at bounding box center [557, 313] width 1113 height 625
click at [646, 460] on div "0 ° Undo Copy Paste here Duplicate Duplicate to new slide Delete" at bounding box center [557, 313] width 1113 height 625
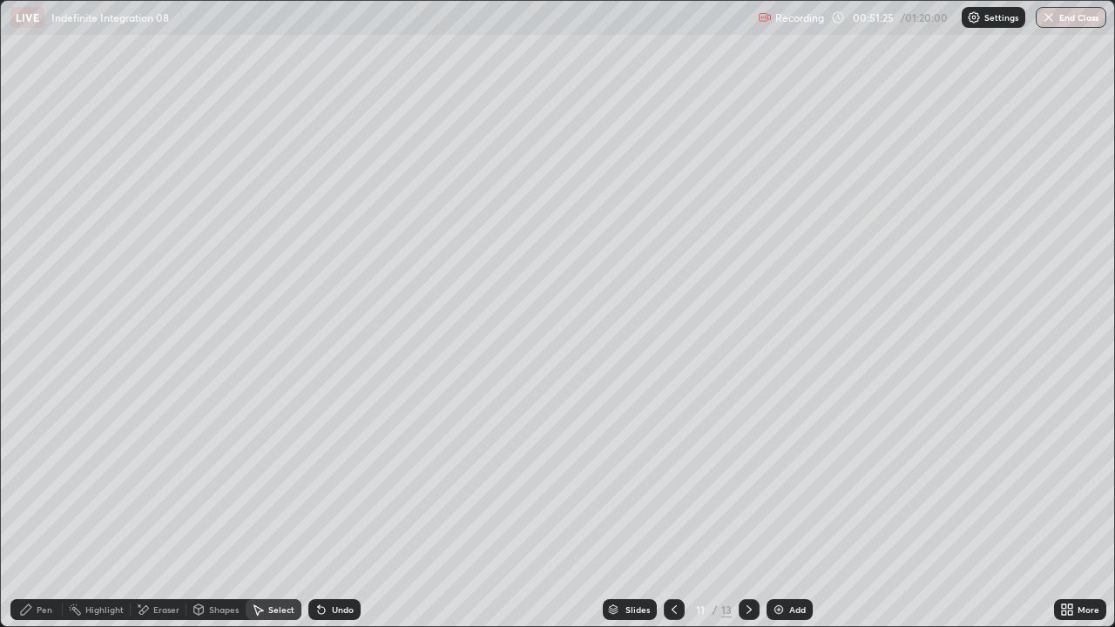
click at [669, 503] on div at bounding box center [674, 609] width 21 height 21
click at [273, 503] on div "Select" at bounding box center [274, 609] width 56 height 21
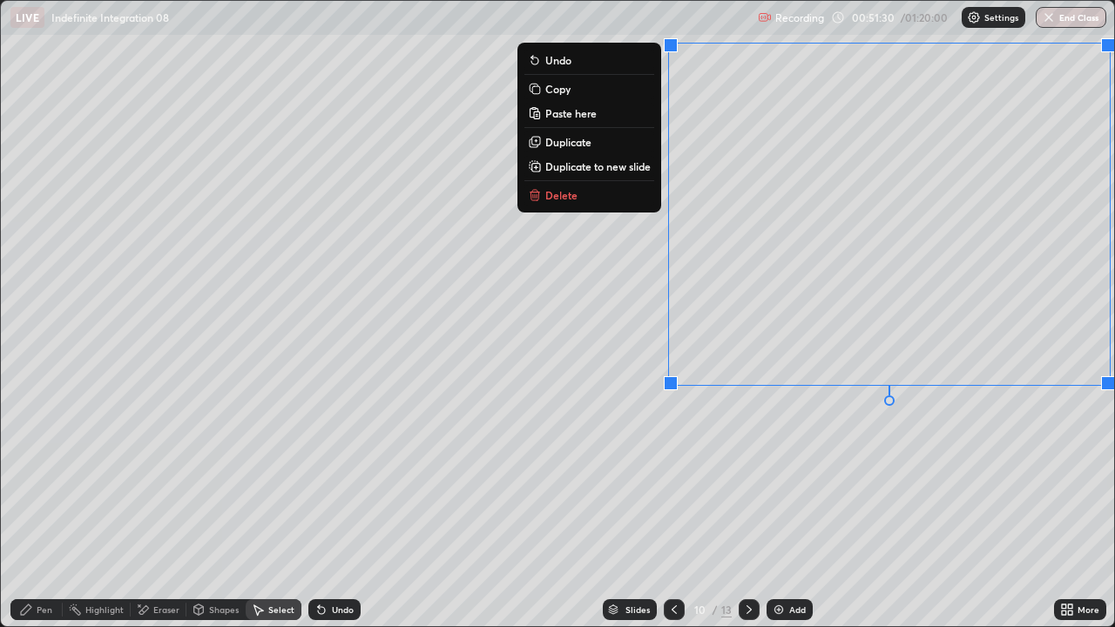
click at [571, 91] on button "Copy" at bounding box center [589, 88] width 130 height 21
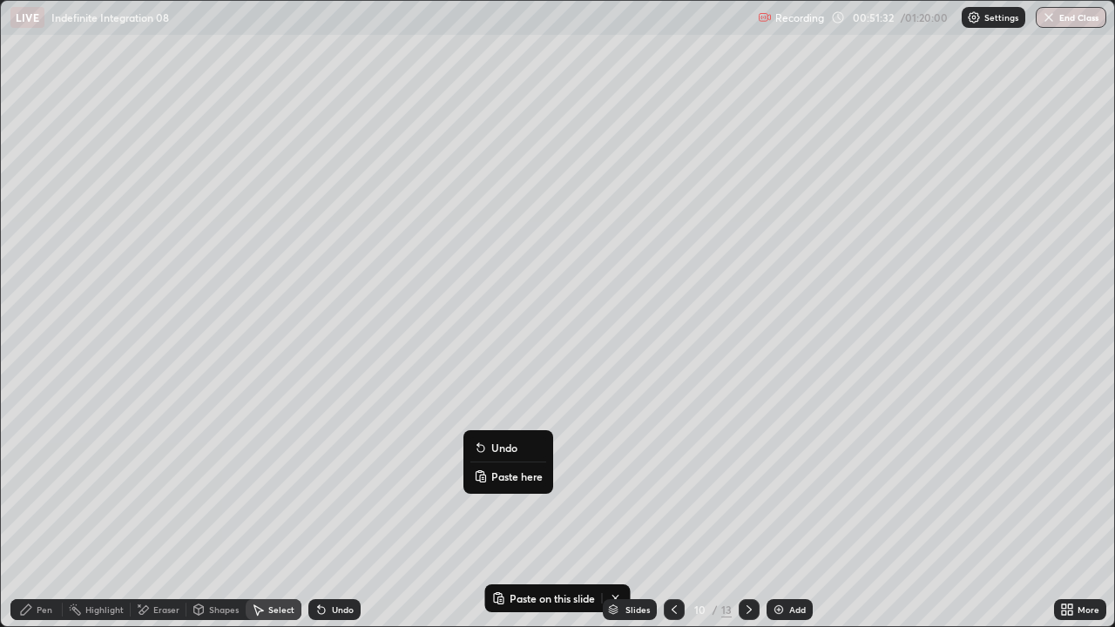
click at [500, 473] on p "Paste here" at bounding box center [516, 476] width 51 height 14
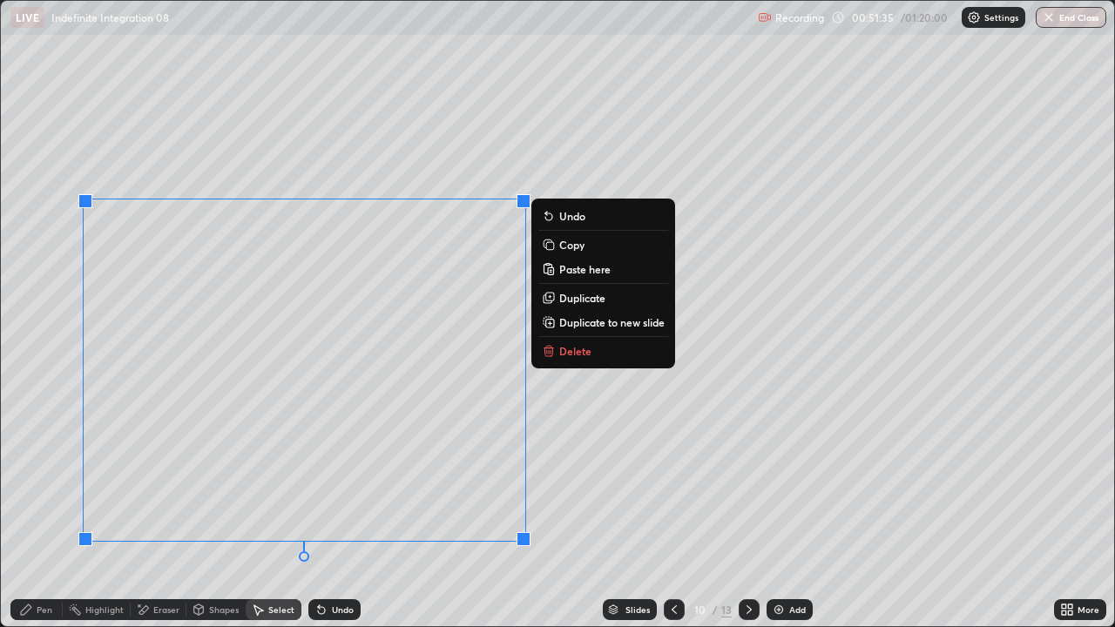
click at [672, 503] on icon at bounding box center [674, 610] width 14 height 14
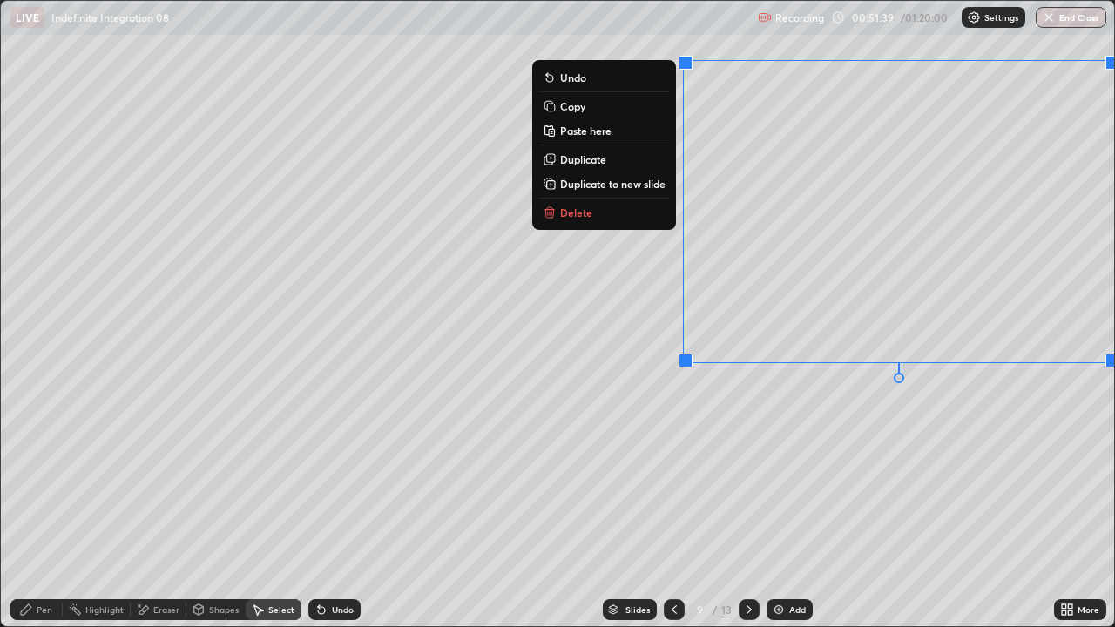
click at [576, 107] on p "Copy" at bounding box center [572, 106] width 25 height 14
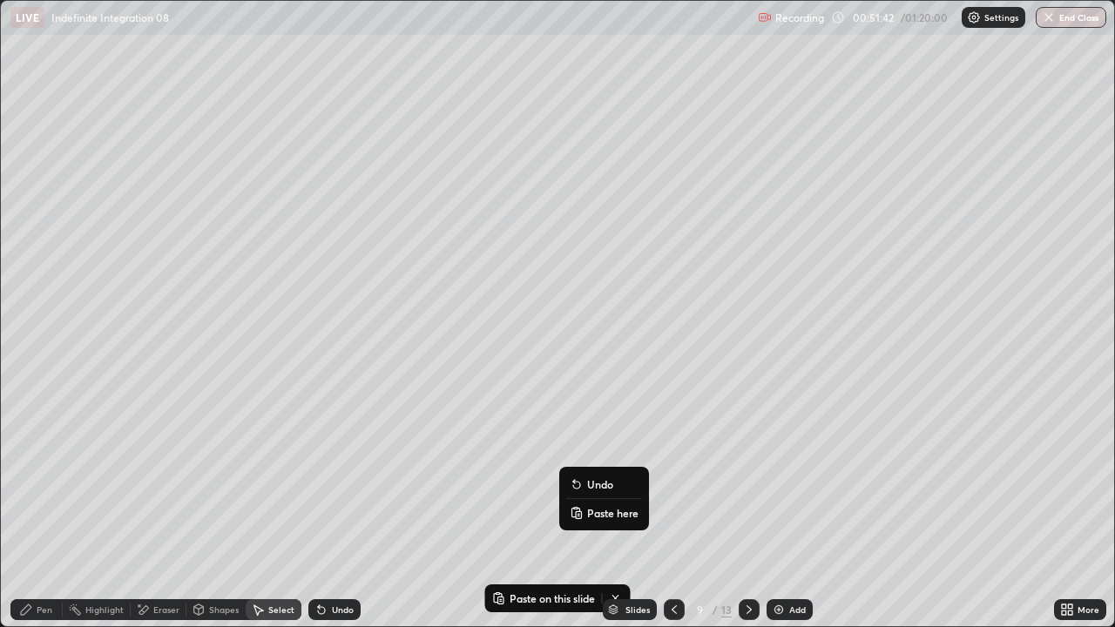
click at [598, 503] on p "Paste here" at bounding box center [612, 513] width 51 height 14
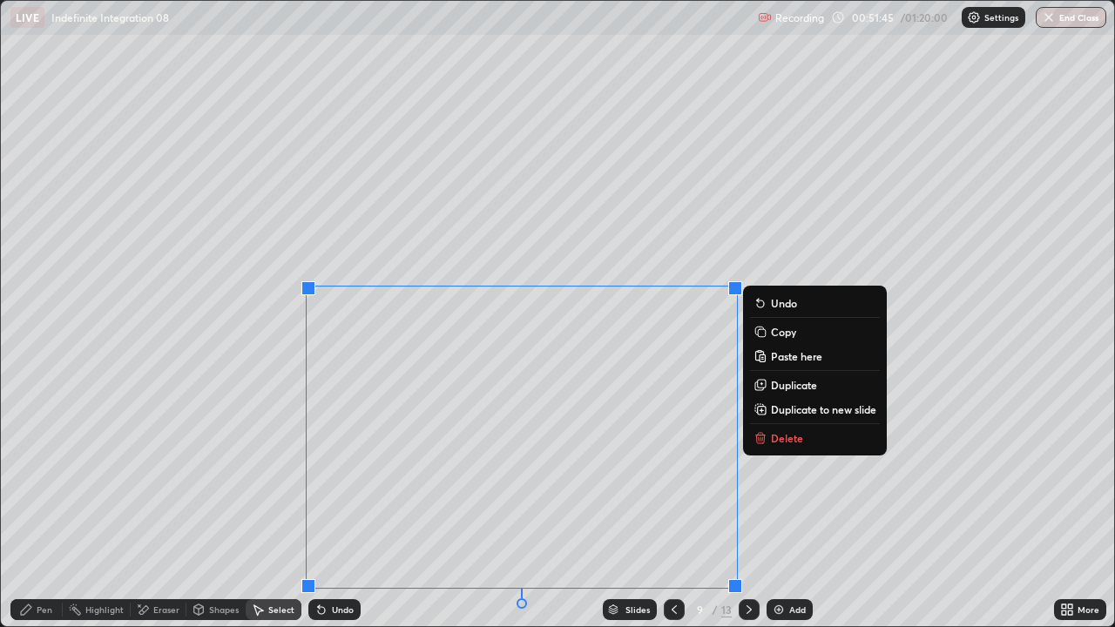
click at [674, 503] on icon at bounding box center [674, 610] width 14 height 14
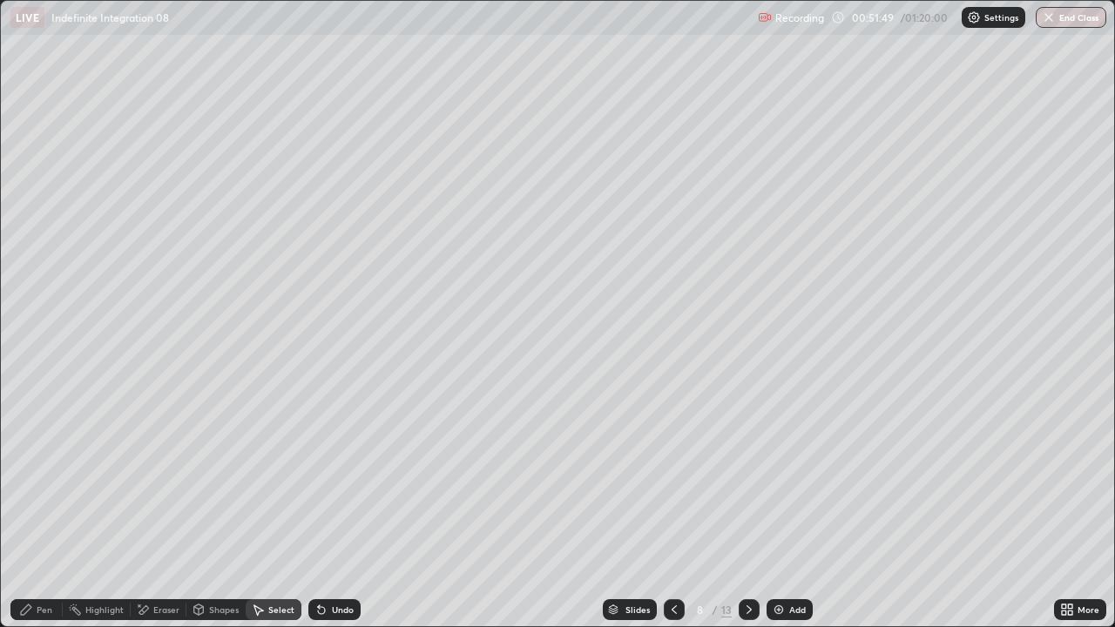
click at [282, 503] on div "Select" at bounding box center [281, 609] width 26 height 9
click at [265, 503] on div "Select" at bounding box center [274, 609] width 56 height 21
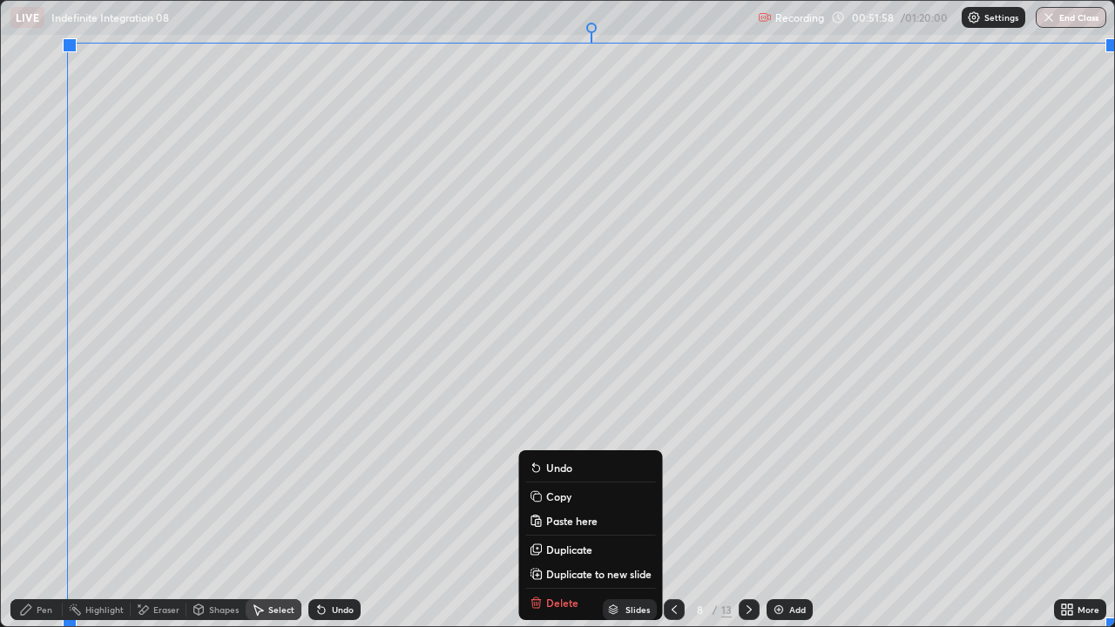
click at [564, 496] on p "Copy" at bounding box center [558, 496] width 25 height 14
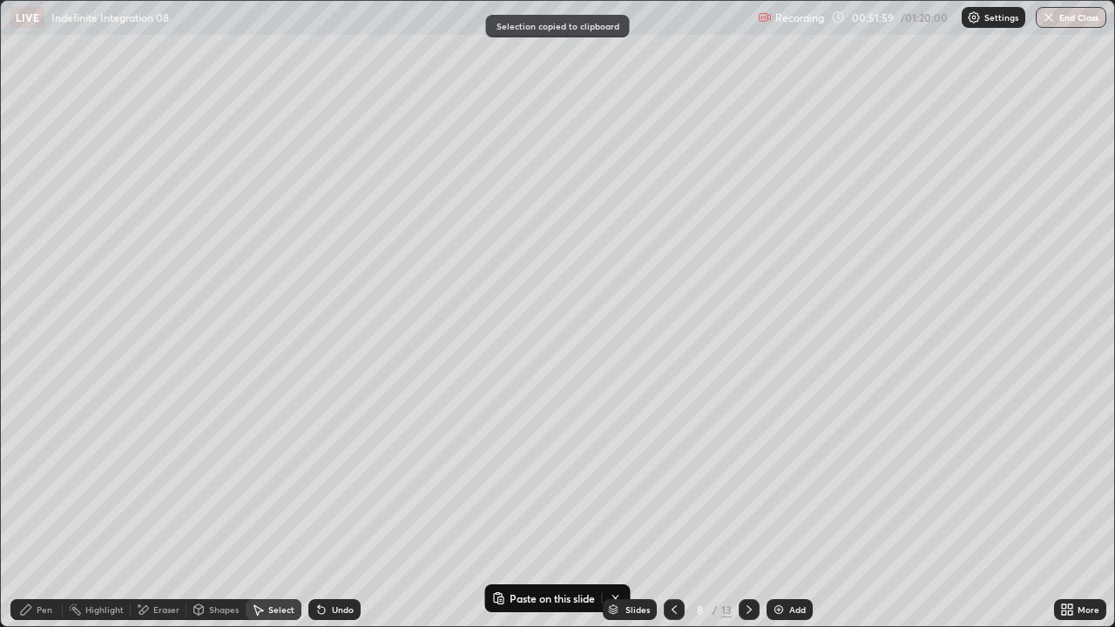
click at [781, 503] on img at bounding box center [779, 610] width 14 height 14
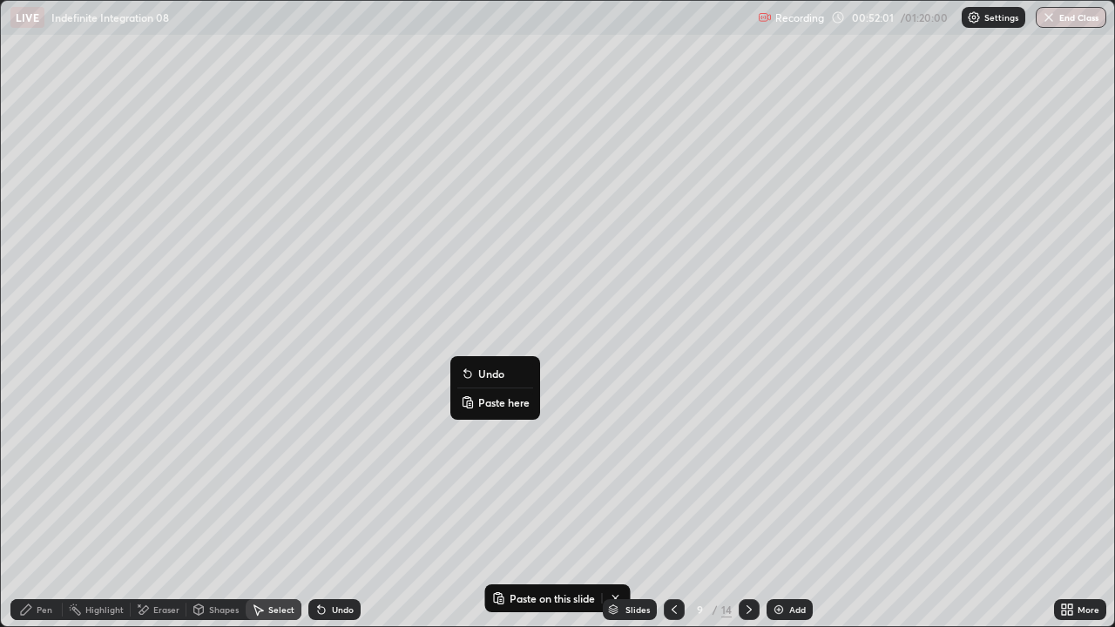
click at [493, 398] on p "Paste here" at bounding box center [503, 402] width 51 height 14
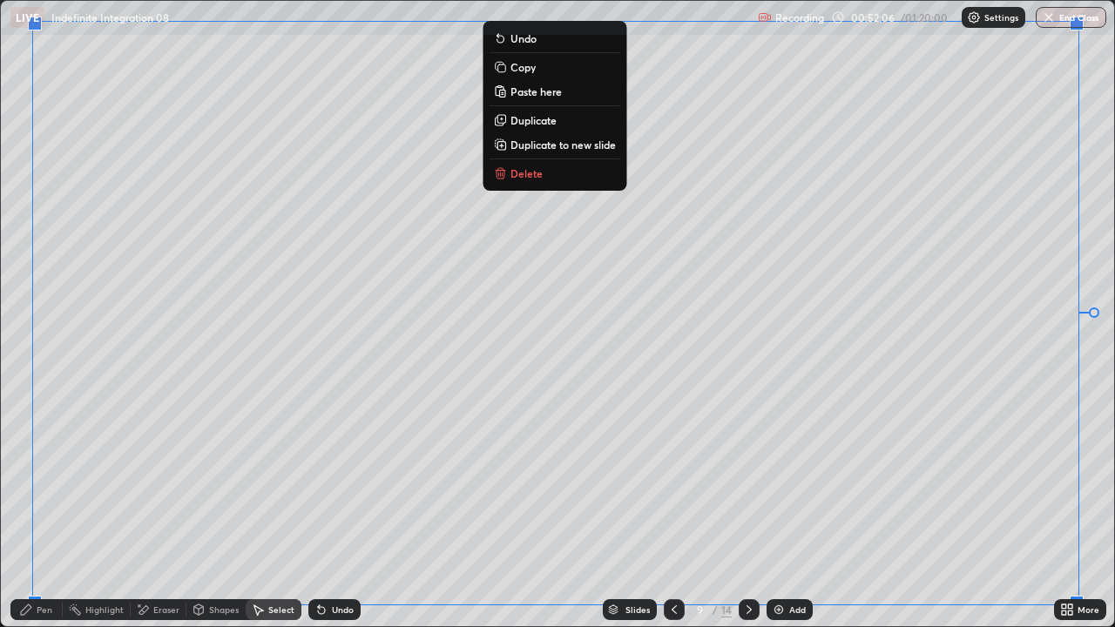
click at [482, 503] on div "0 ° Undo Copy Paste here Duplicate Duplicate to new slide Delete" at bounding box center [557, 313] width 1113 height 625
click at [494, 498] on div "0 ° Undo Copy Paste here Duplicate Duplicate to new slide Delete" at bounding box center [557, 313] width 1113 height 625
click at [745, 503] on icon at bounding box center [749, 610] width 14 height 14
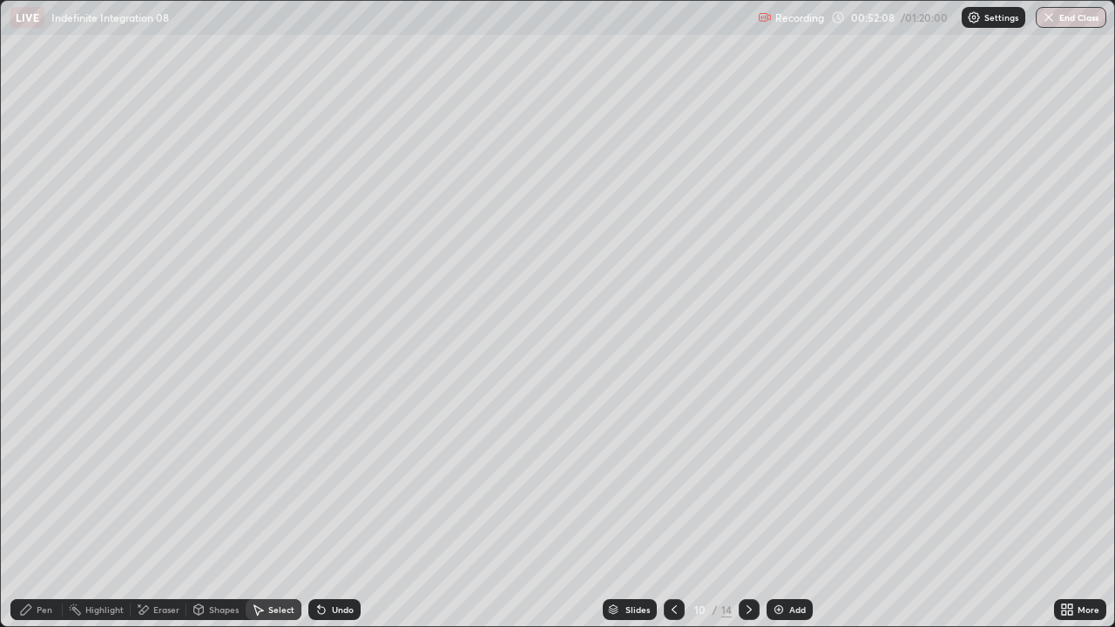
click at [749, 503] on icon at bounding box center [749, 610] width 14 height 14
click at [747, 503] on icon at bounding box center [749, 610] width 14 height 14
click at [749, 503] on icon at bounding box center [749, 610] width 14 height 14
click at [44, 503] on div "Pen" at bounding box center [45, 609] width 16 height 9
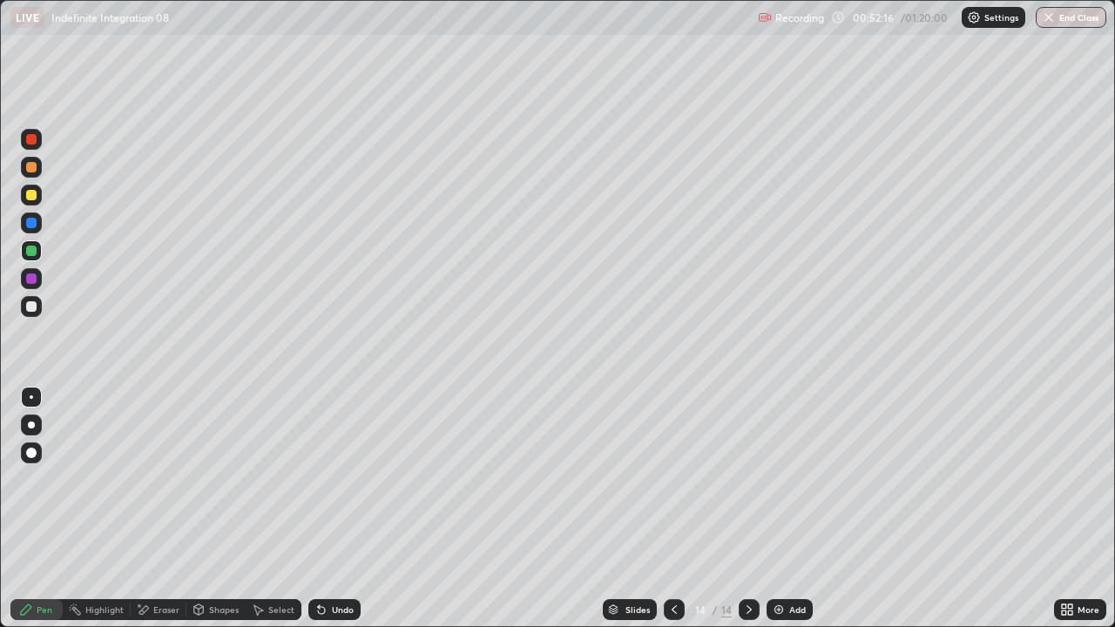
click at [28, 196] on div at bounding box center [31, 195] width 10 height 10
click at [25, 307] on div at bounding box center [31, 306] width 21 height 21
click at [337, 503] on div "Undo" at bounding box center [343, 609] width 22 height 9
click at [211, 503] on div "Shapes" at bounding box center [224, 609] width 30 height 9
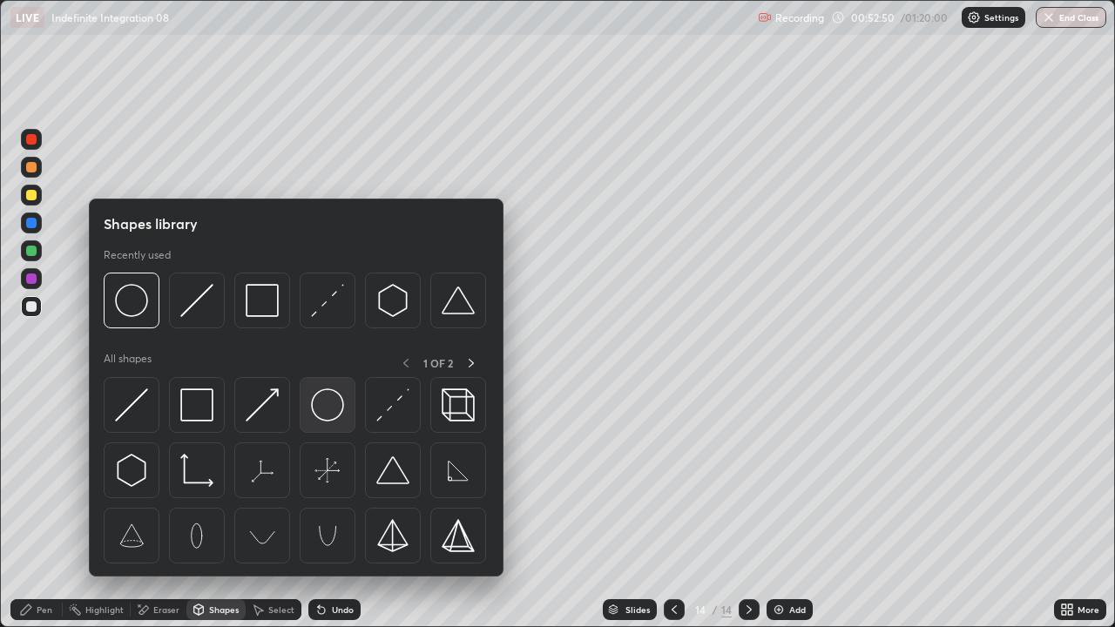
click at [323, 406] on img at bounding box center [327, 404] width 33 height 33
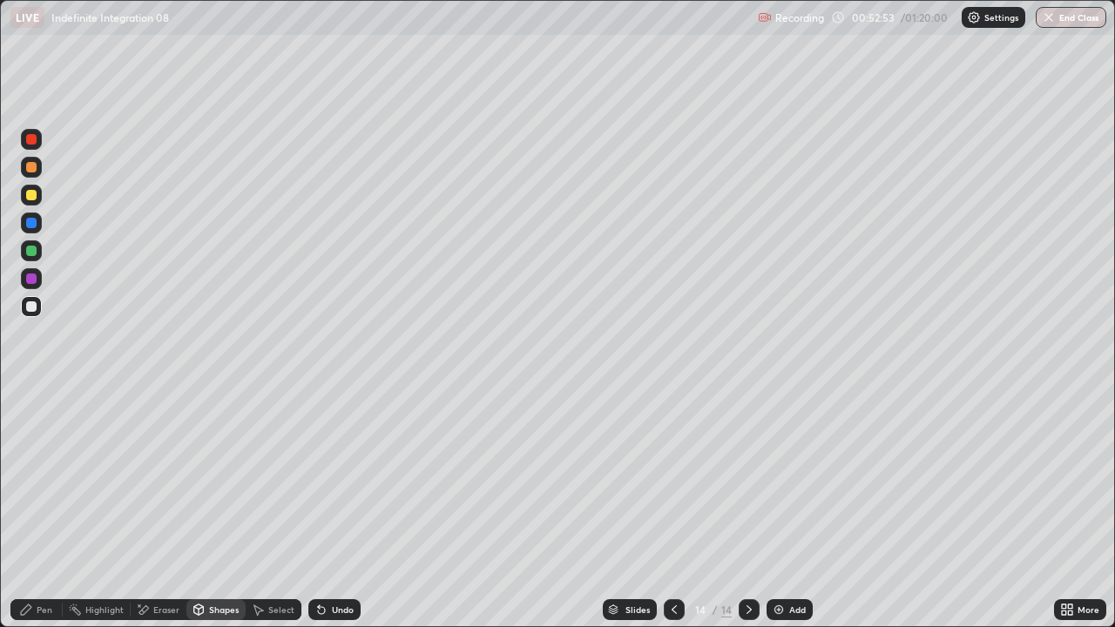
click at [42, 503] on div "Pen" at bounding box center [36, 609] width 52 height 21
click at [40, 503] on div "Pen" at bounding box center [36, 609] width 52 height 21
click at [27, 252] on div at bounding box center [31, 251] width 10 height 10
click at [36, 278] on div at bounding box center [31, 278] width 10 height 10
click at [34, 251] on div at bounding box center [31, 251] width 10 height 10
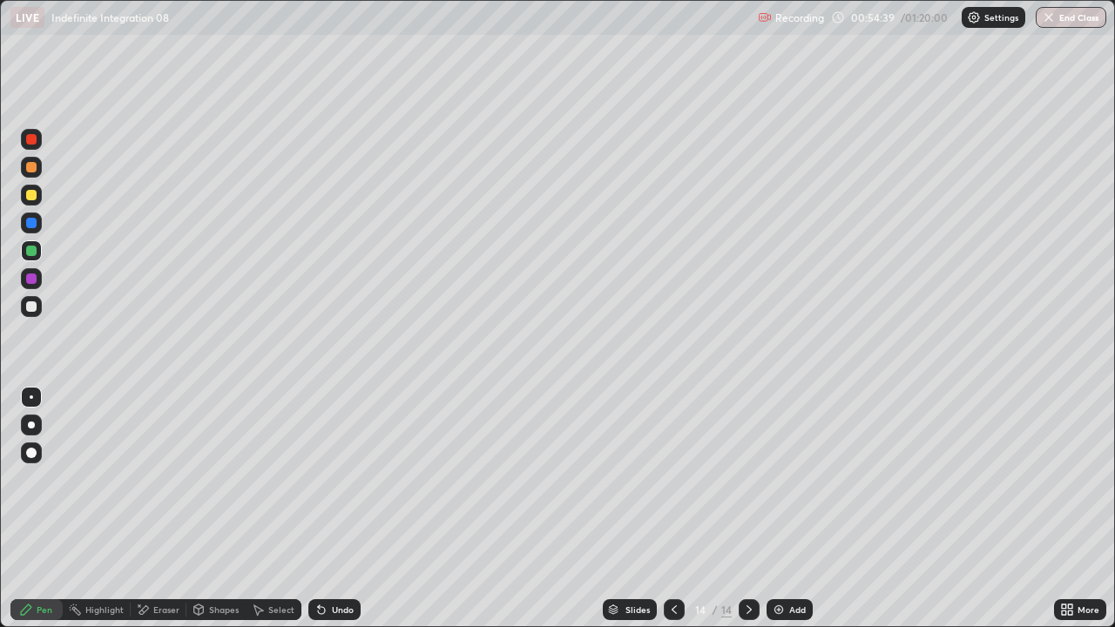
click at [332, 503] on div "Undo" at bounding box center [343, 609] width 22 height 9
click at [786, 503] on div "Add" at bounding box center [789, 609] width 46 height 21
click at [23, 302] on div at bounding box center [31, 306] width 21 height 21
click at [328, 503] on div "Undo" at bounding box center [334, 609] width 52 height 21
click at [27, 220] on div at bounding box center [31, 223] width 10 height 10
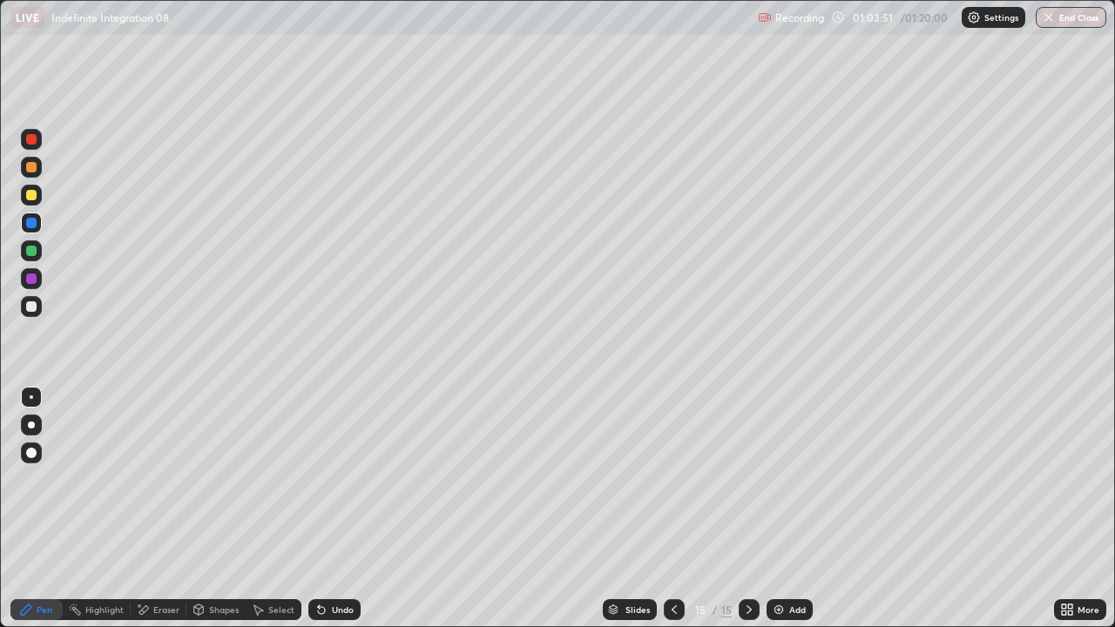
click at [326, 503] on div "Undo" at bounding box center [334, 609] width 52 height 21
click at [328, 503] on div "Undo" at bounding box center [334, 609] width 52 height 21
click at [325, 503] on icon at bounding box center [321, 610] width 14 height 14
click at [324, 503] on icon at bounding box center [321, 610] width 14 height 14
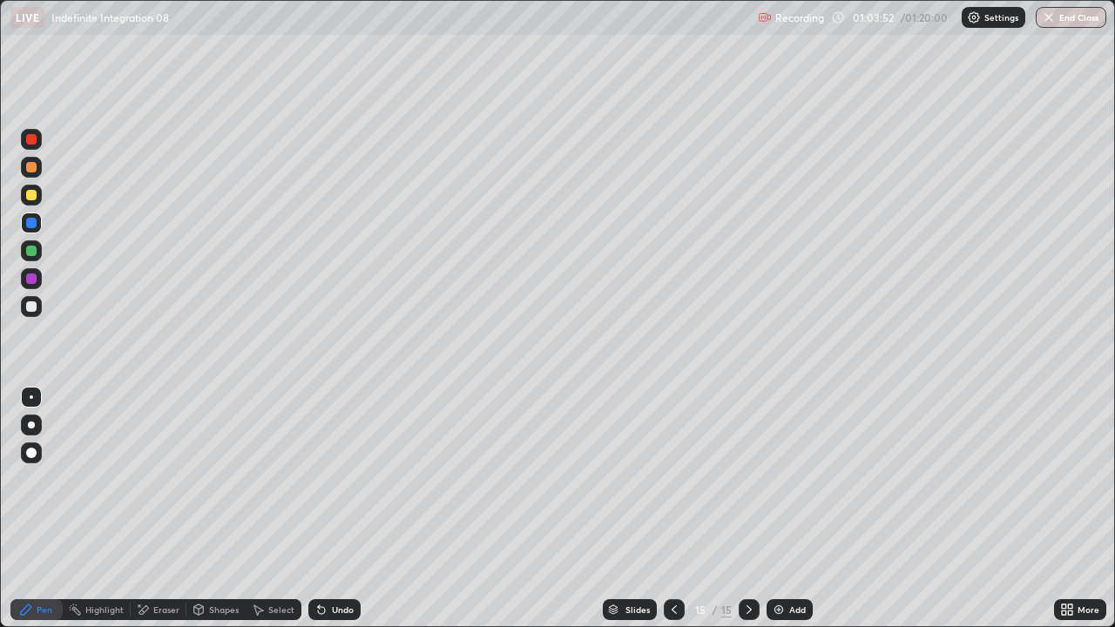
click at [322, 503] on icon at bounding box center [321, 610] width 14 height 14
click at [318, 503] on icon at bounding box center [319, 606] width 2 height 2
click at [30, 279] on div at bounding box center [31, 278] width 10 height 10
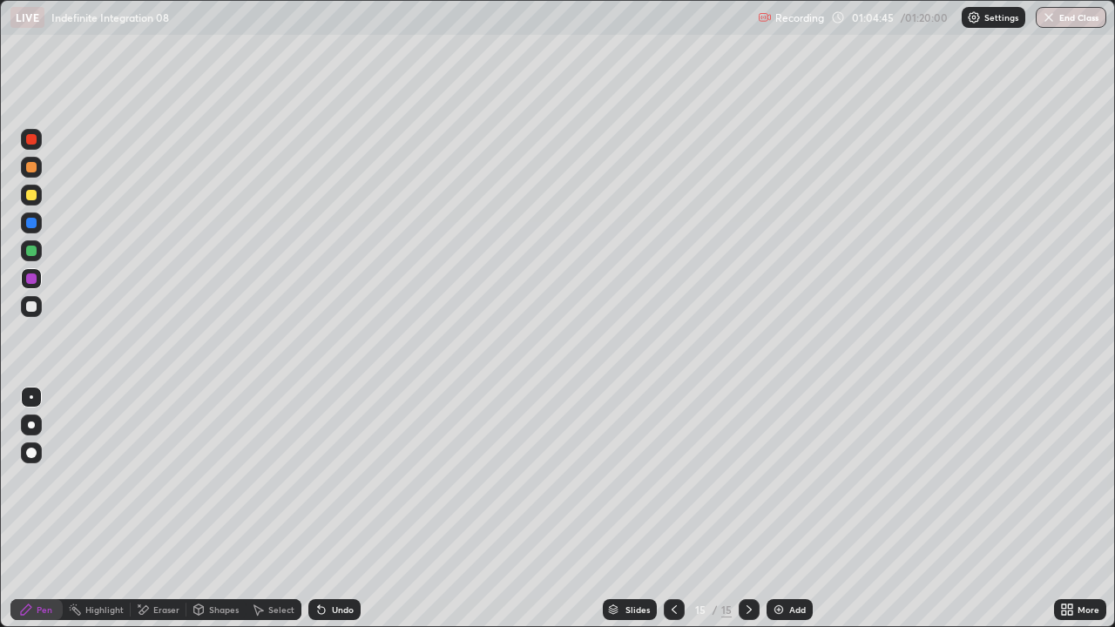
click at [33, 197] on div at bounding box center [31, 195] width 10 height 10
click at [336, 503] on div "Undo" at bounding box center [343, 609] width 22 height 9
click at [674, 503] on icon at bounding box center [673, 609] width 5 height 9
click at [747, 503] on icon at bounding box center [749, 610] width 14 height 14
click at [1058, 21] on button "End Class" at bounding box center [1070, 17] width 71 height 21
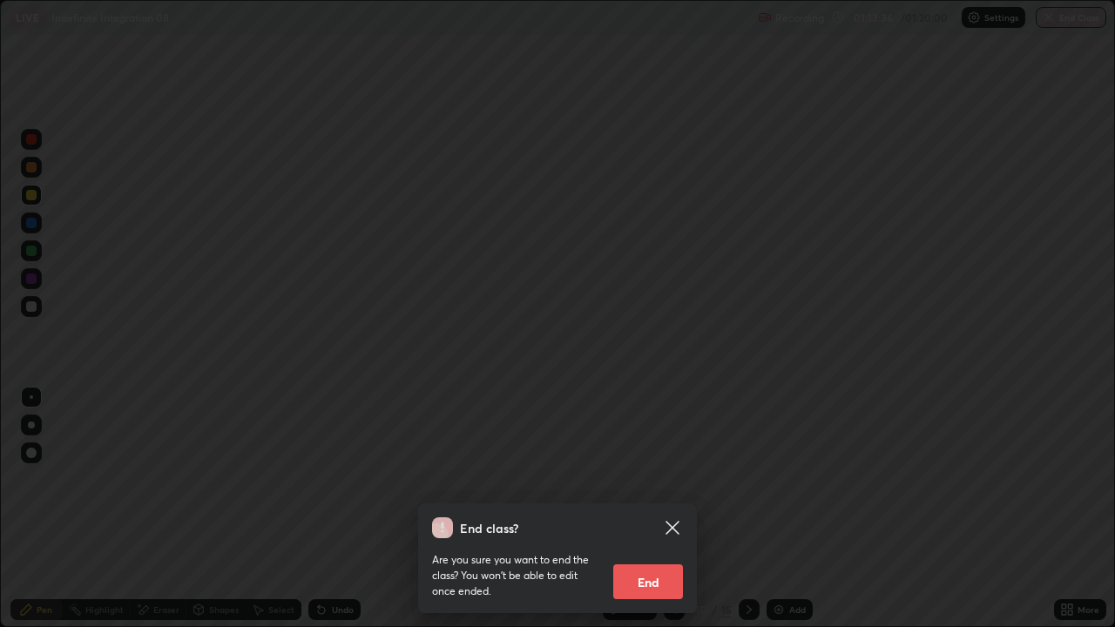
click at [637, 503] on button "End" at bounding box center [648, 581] width 70 height 35
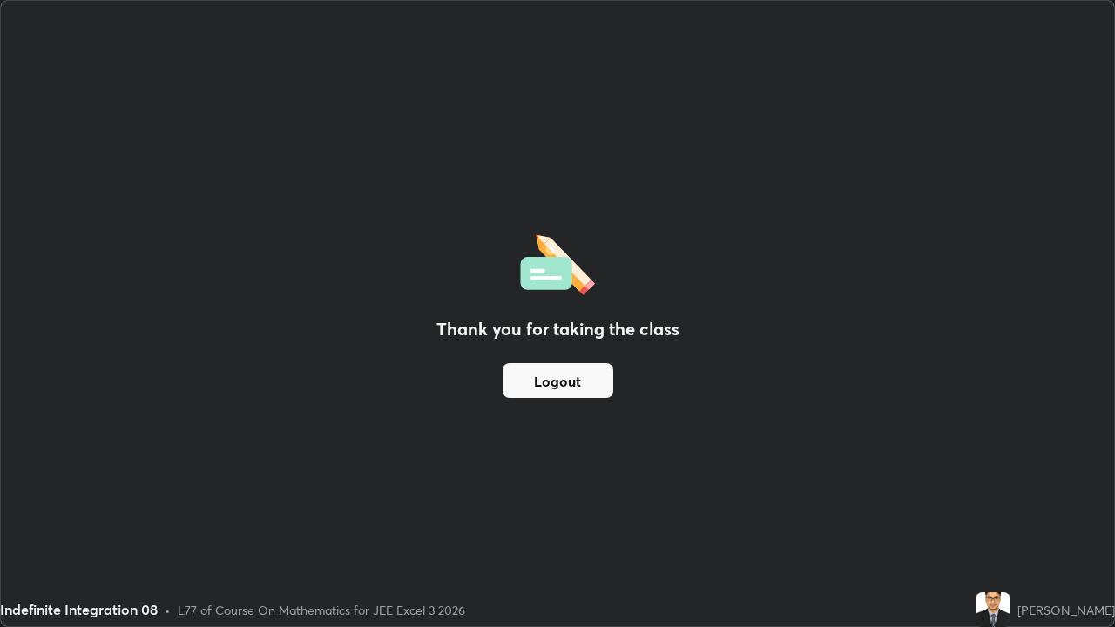
click at [571, 387] on button "Logout" at bounding box center [557, 380] width 111 height 35
